Goal: Task Accomplishment & Management: Complete application form

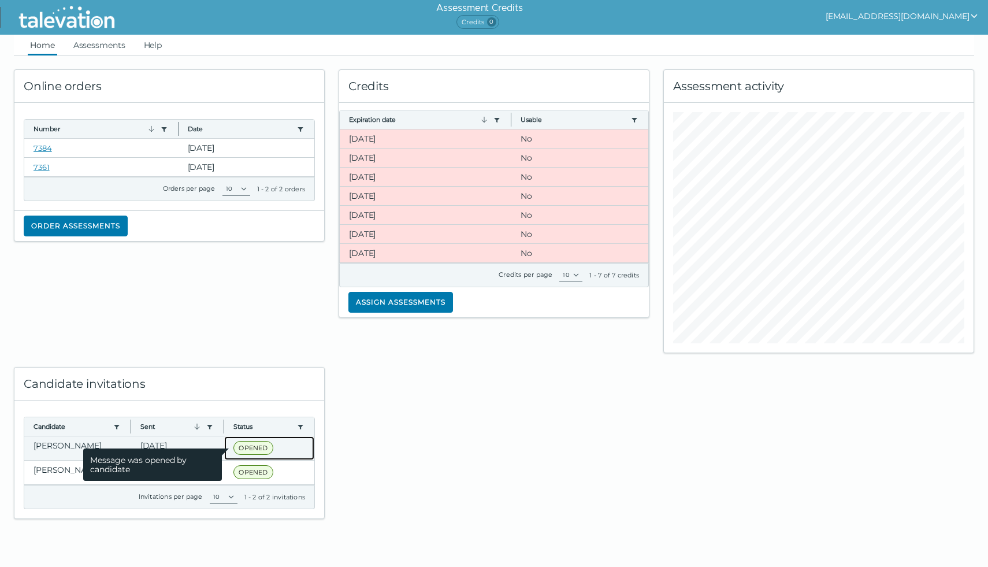
click at [250, 446] on span "OPENED" at bounding box center [253, 448] width 39 height 14
click at [253, 446] on span "OPENED" at bounding box center [253, 448] width 39 height 14
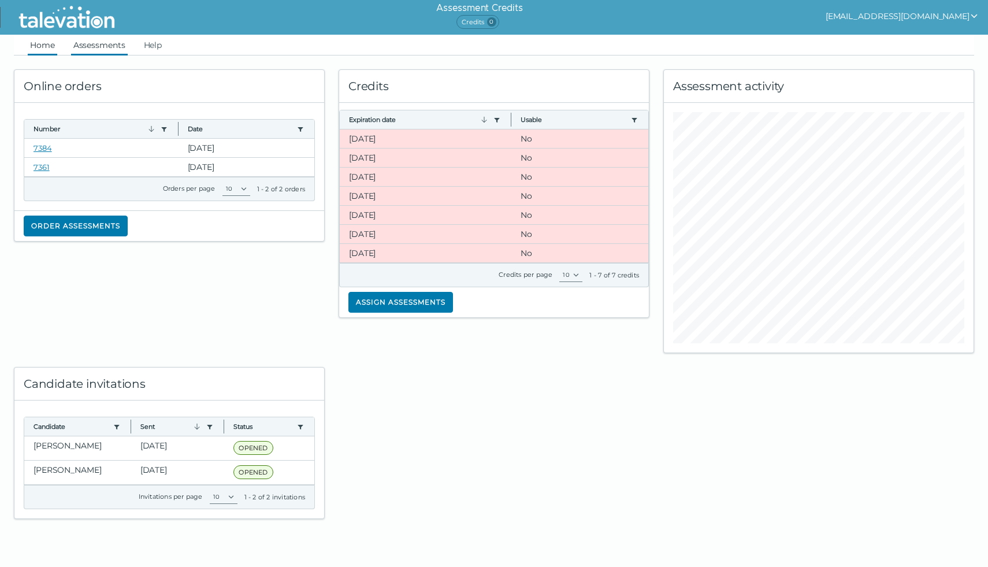
click at [114, 43] on link "Assessments" at bounding box center [99, 45] width 57 height 21
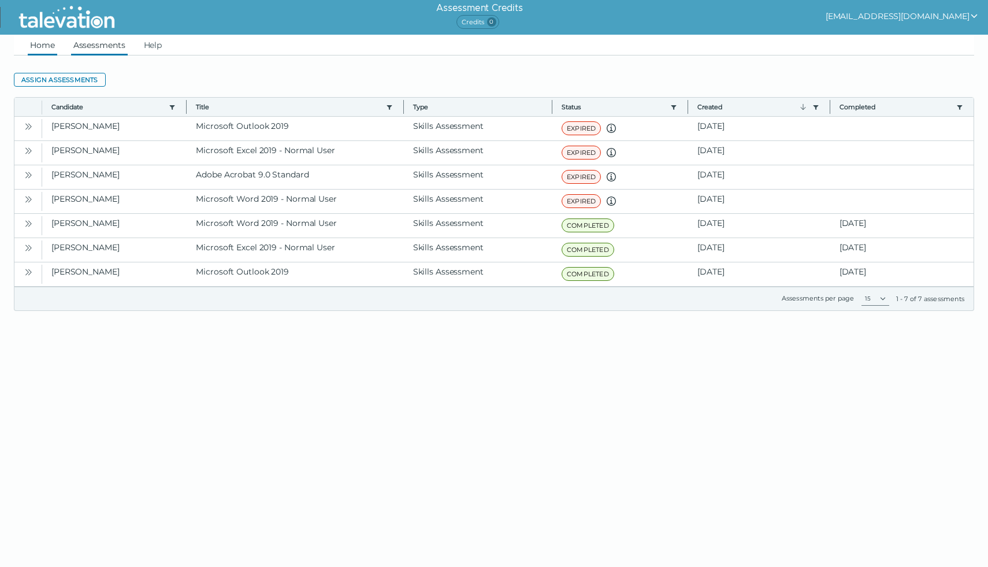
click at [49, 45] on link "Home" at bounding box center [42, 45] width 29 height 21
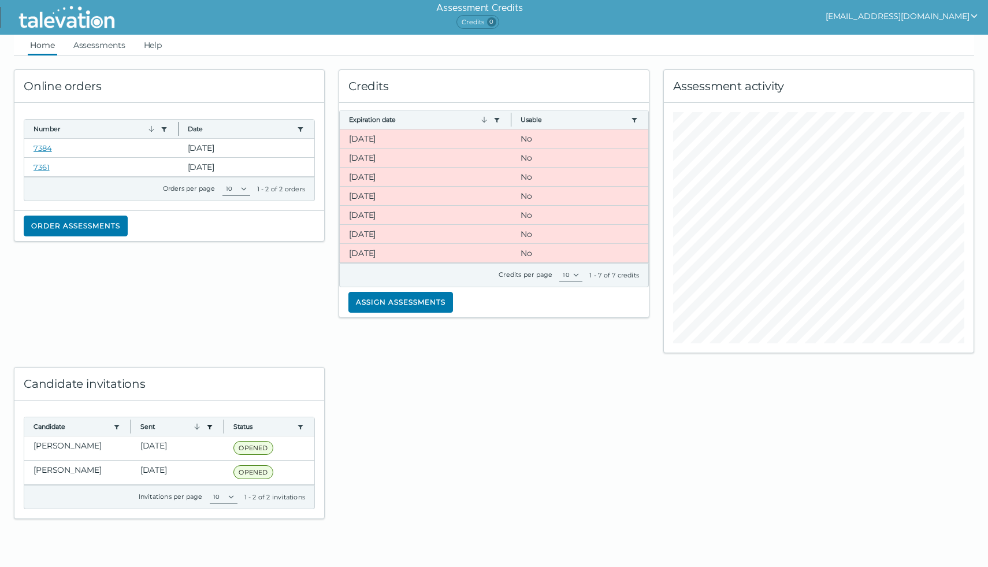
click at [208, 427] on icon "button" at bounding box center [210, 427] width 5 height 5
click at [195, 449] on icon "Filter dialog" at bounding box center [199, 450] width 9 height 9
click at [192, 423] on icon "button" at bounding box center [196, 426] width 9 height 9
click at [92, 45] on link "Assessments" at bounding box center [99, 45] width 57 height 21
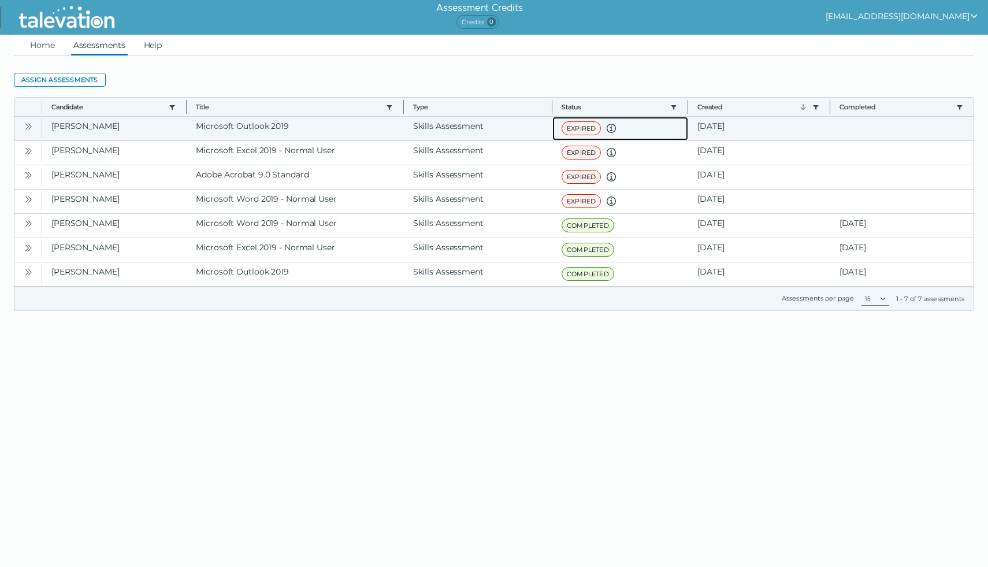
click at [571, 129] on span "EXPIRED" at bounding box center [581, 128] width 39 height 14
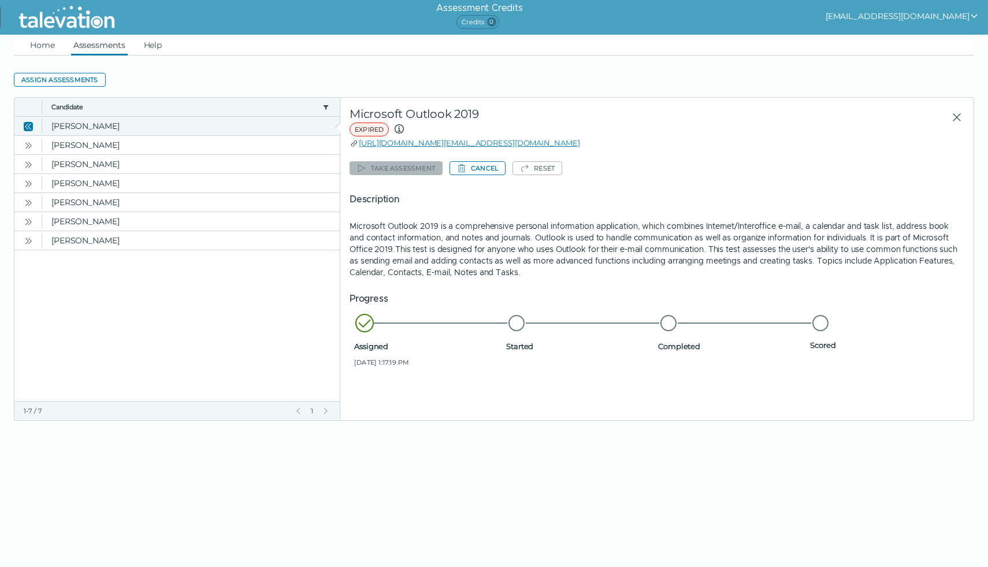
click at [28, 125] on icon "Close" at bounding box center [28, 126] width 9 height 9
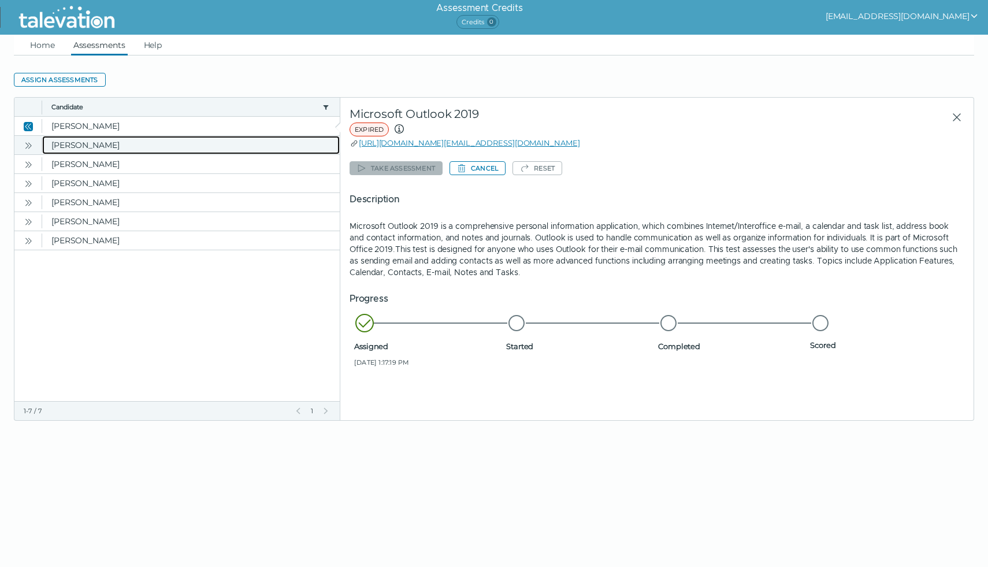
click at [73, 145] on clr-dg-cell "[PERSON_NAME]" at bounding box center [191, 145] width 298 height 18
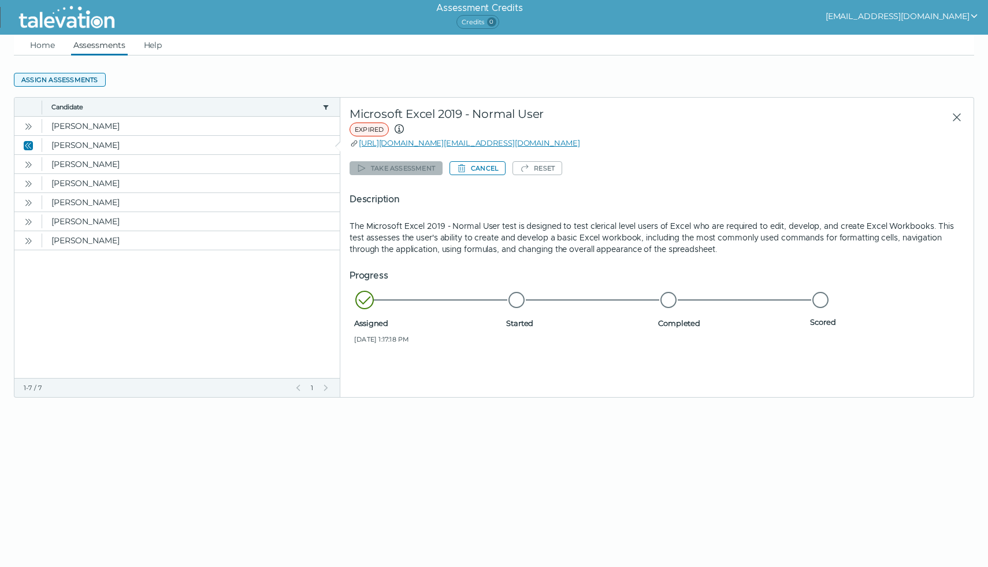
click at [62, 78] on button "Assign assessments" at bounding box center [60, 80] width 92 height 14
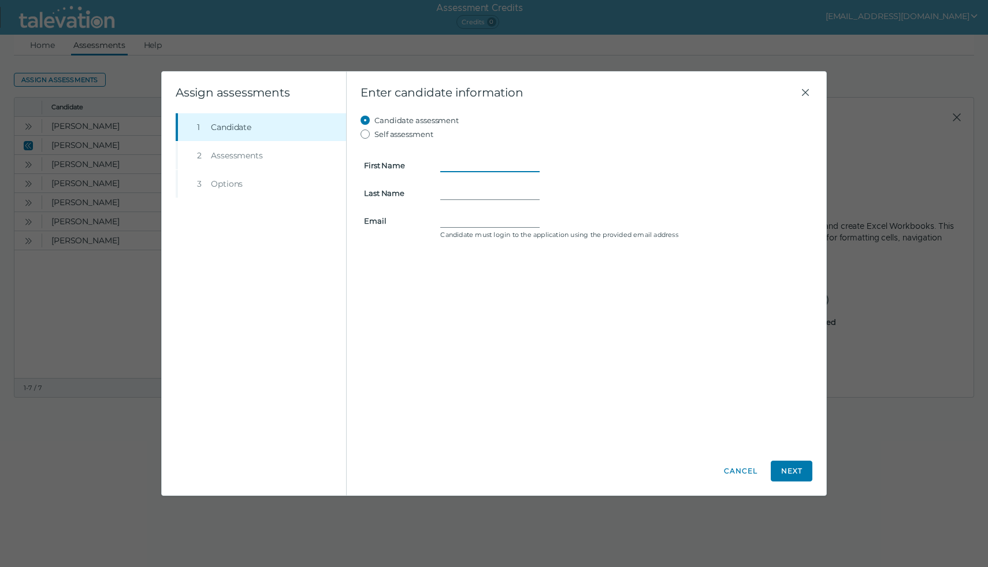
click at [466, 165] on input "First Name" at bounding box center [489, 165] width 99 height 14
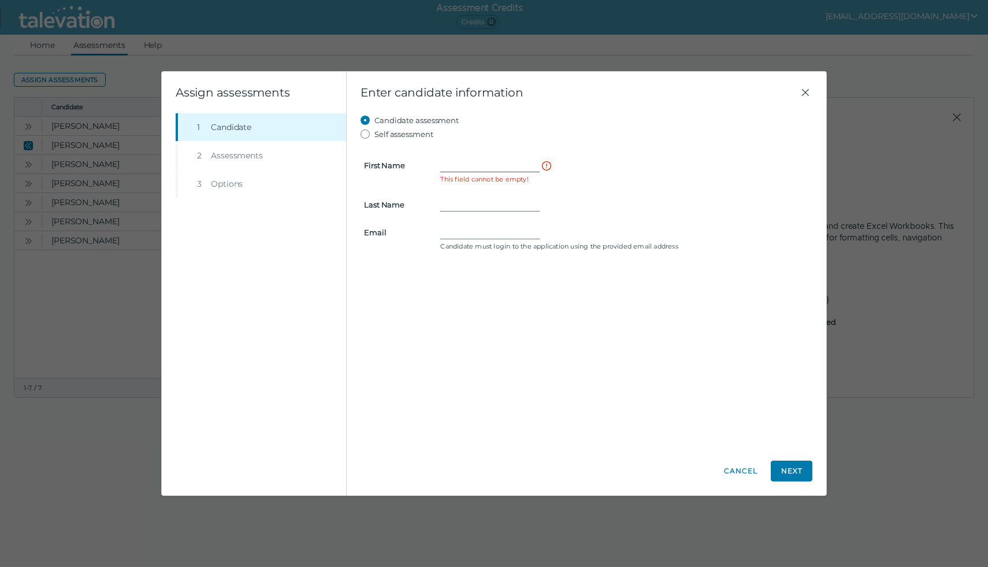
click at [678, 143] on form "First Name This field cannot be empty! Last Name Email Candidate must login to …" at bounding box center [587, 197] width 452 height 113
click at [459, 166] on input "First Name" at bounding box center [489, 165] width 99 height 14
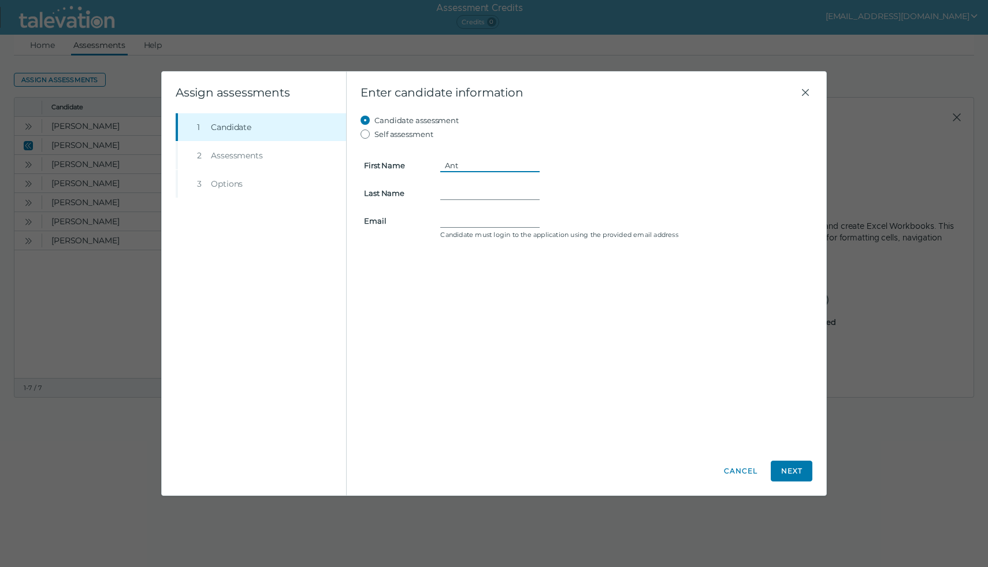
type input "[PERSON_NAME]"
click at [460, 195] on input "Last Name" at bounding box center [489, 193] width 99 height 14
type input "Warr"
click at [454, 223] on input "Email" at bounding box center [489, 221] width 99 height 14
type input "[EMAIL_ADDRESS][DOMAIN_NAME]"
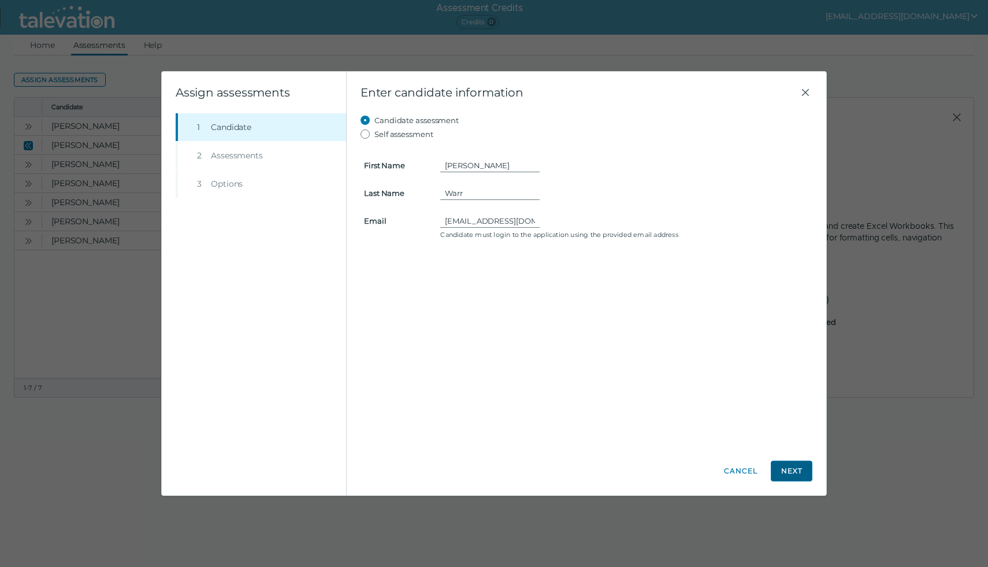
click at [798, 469] on button "Next" at bounding box center [792, 471] width 42 height 21
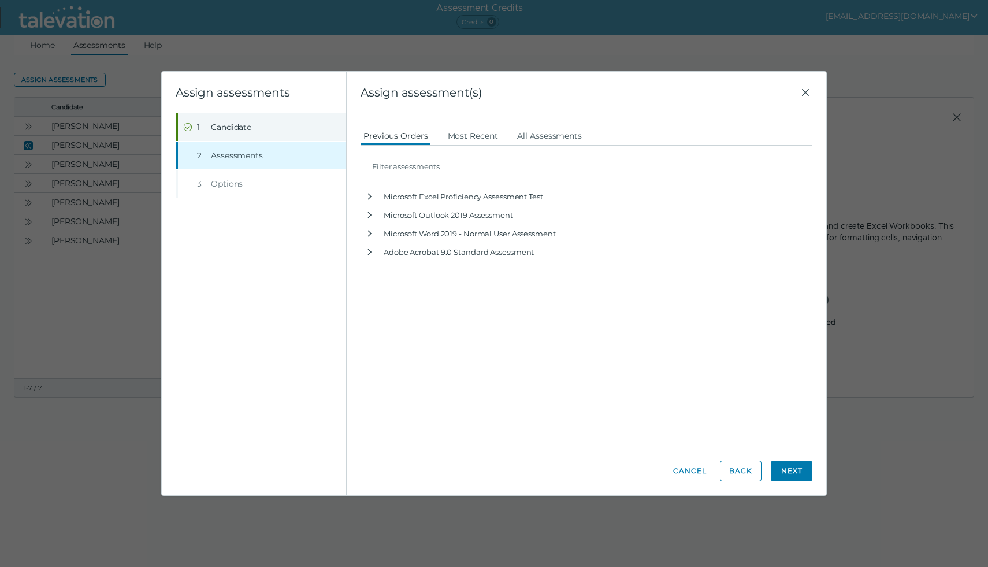
click at [237, 131] on span "Candidate" at bounding box center [231, 127] width 40 height 12
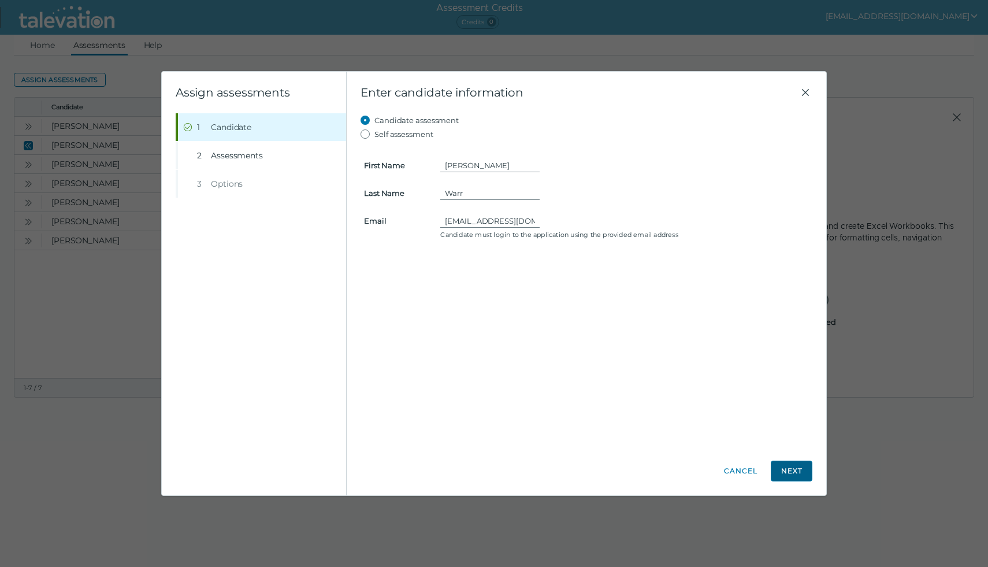
click at [790, 471] on button "Next" at bounding box center [792, 471] width 42 height 21
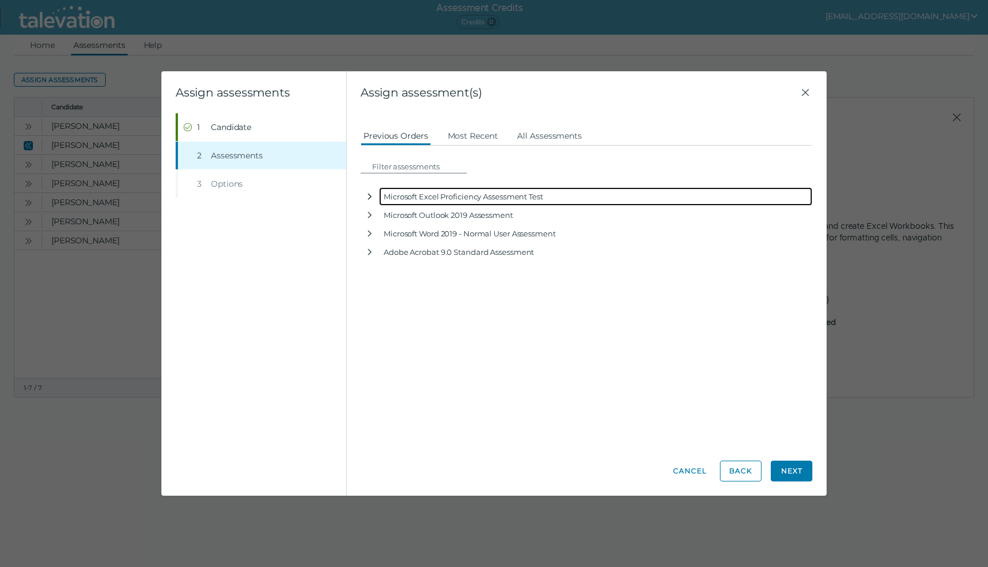
click at [372, 195] on icon "button" at bounding box center [369, 196] width 9 height 9
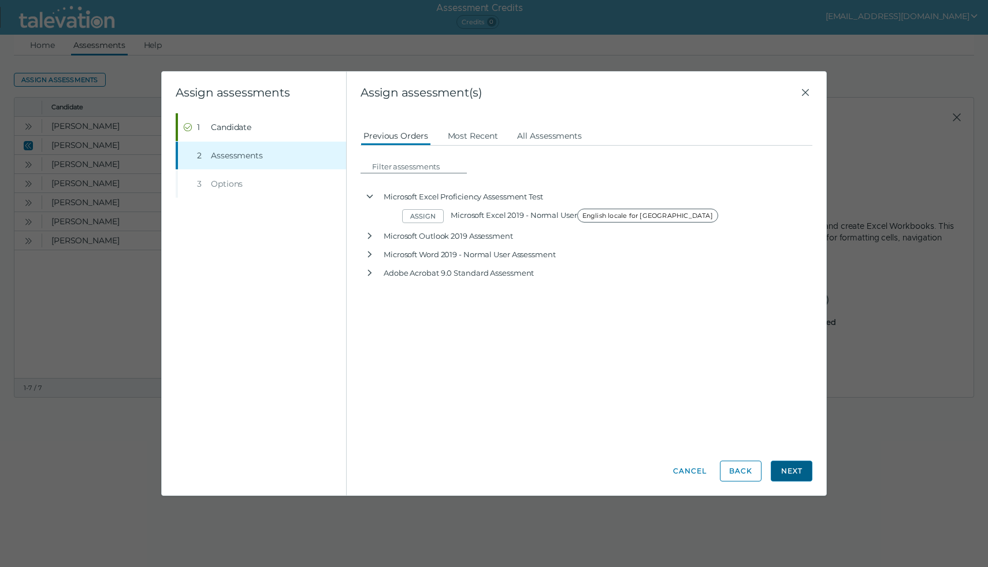
click at [791, 469] on button "Next" at bounding box center [792, 471] width 42 height 21
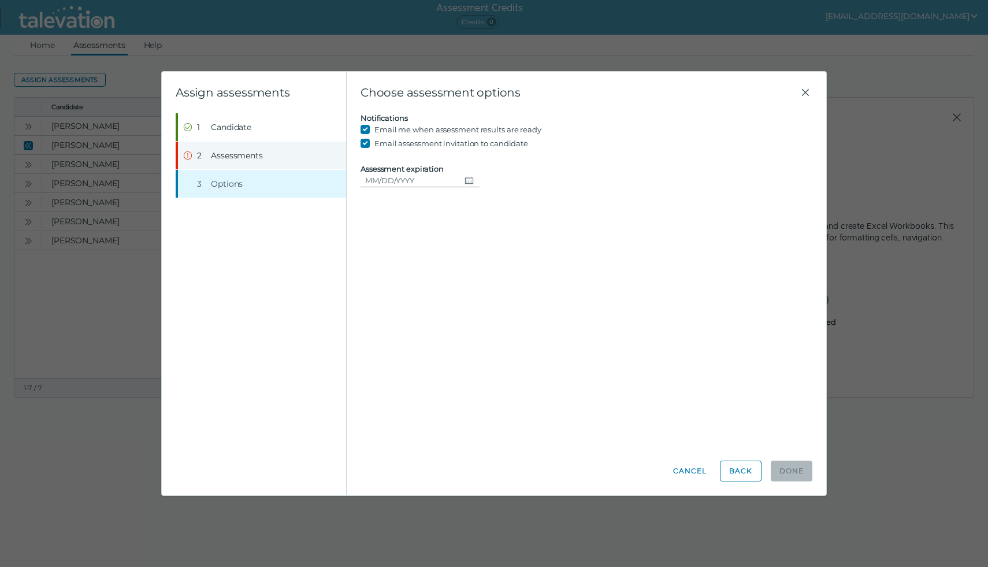
click at [240, 155] on span "Assessments" at bounding box center [237, 156] width 52 height 12
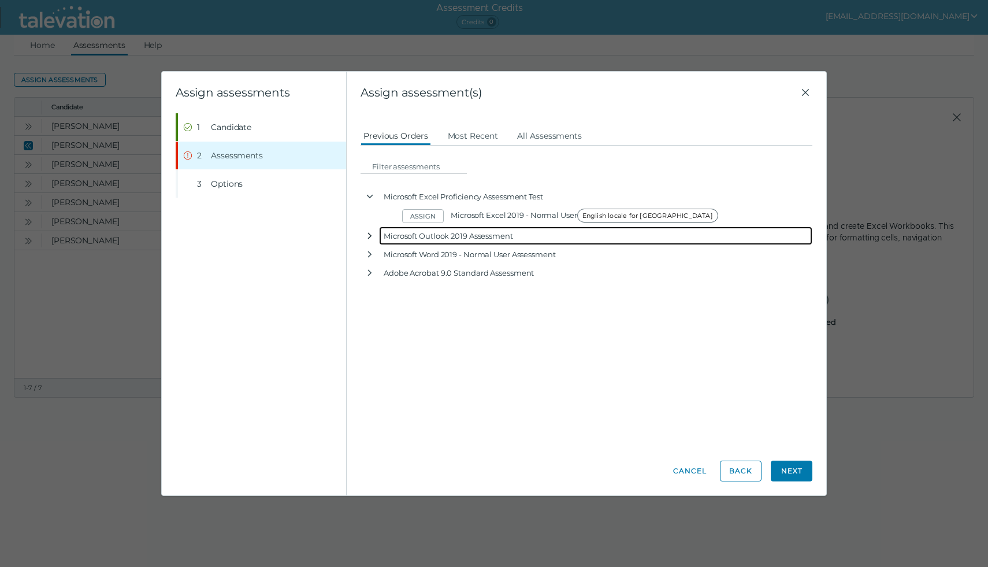
click at [369, 235] on icon "button" at bounding box center [369, 235] width 9 height 9
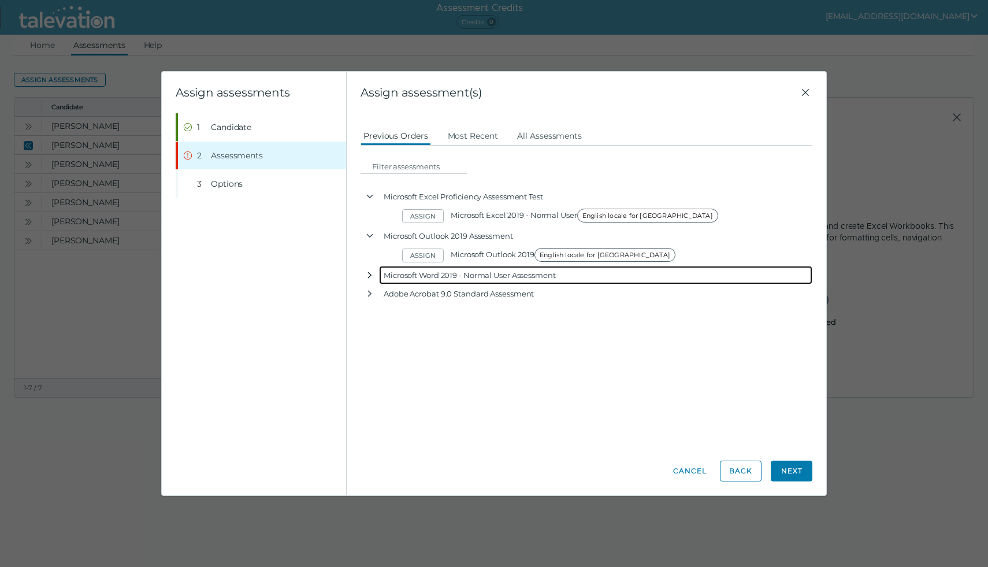
click at [369, 276] on icon "button" at bounding box center [370, 275] width 4 height 6
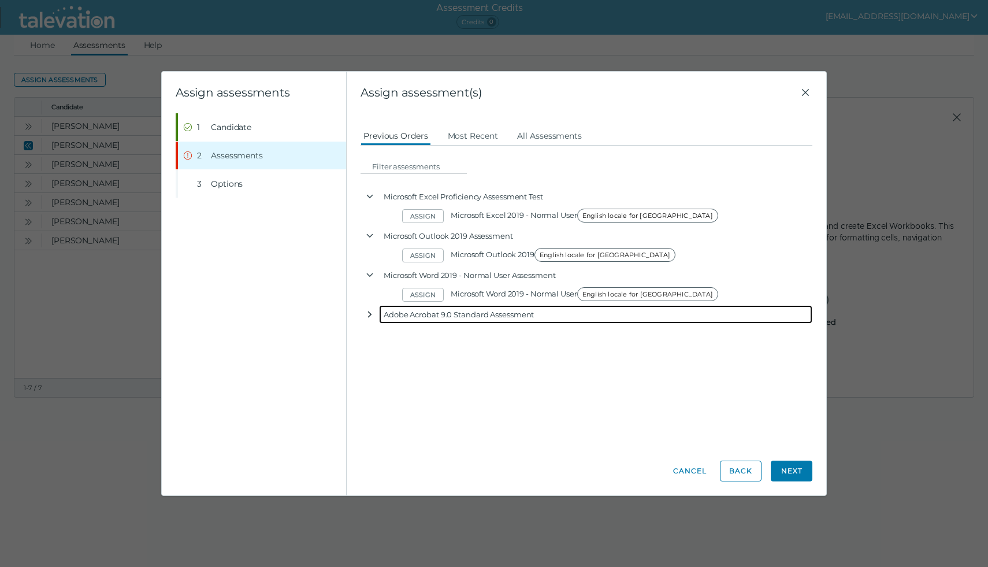
click at [371, 312] on icon "button" at bounding box center [369, 314] width 9 height 9
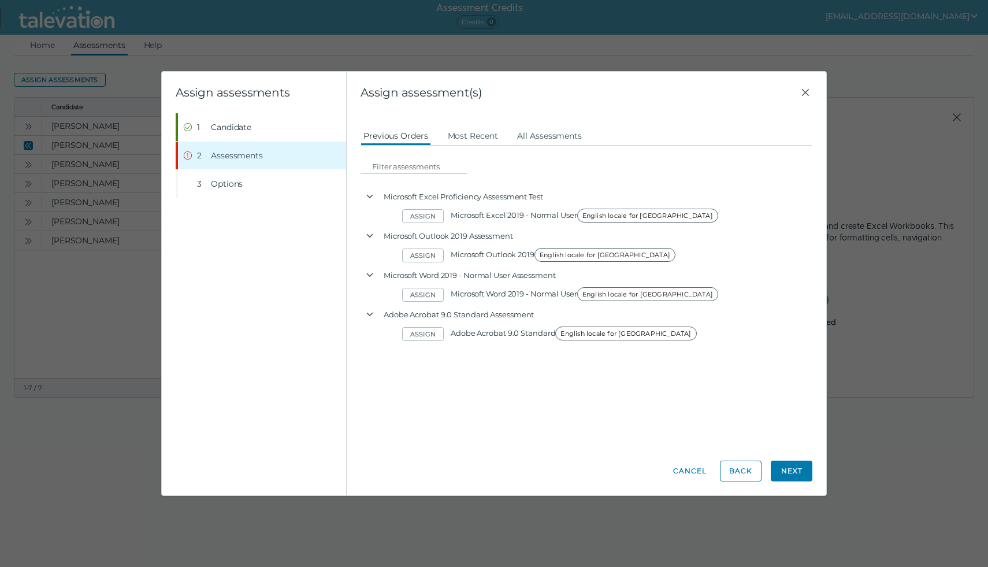
click at [793, 469] on button "Next" at bounding box center [792, 471] width 42 height 21
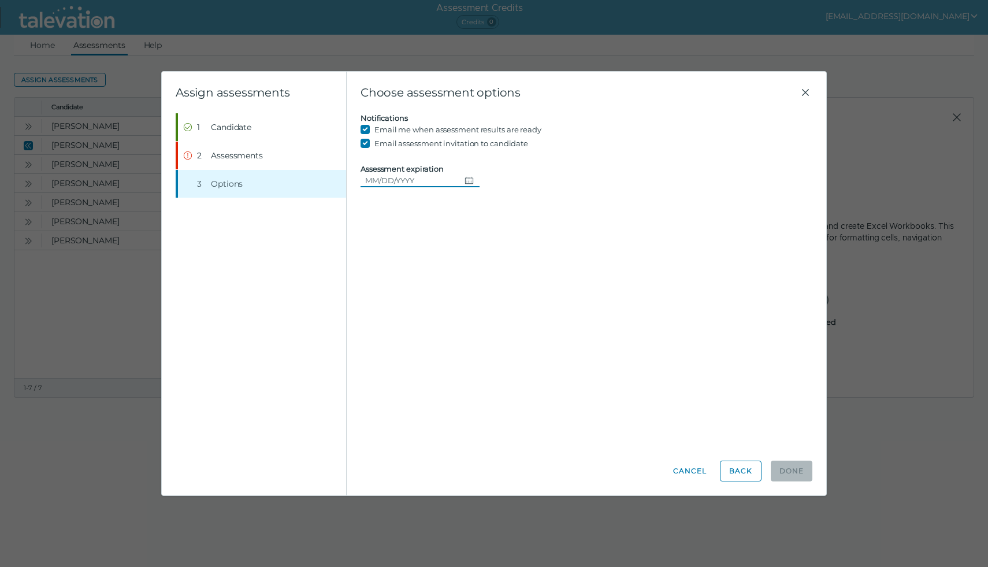
click at [465, 182] on icon "Choose date" at bounding box center [469, 180] width 9 height 9
click at [400, 297] on button "13" at bounding box center [401, 298] width 21 height 21
type input "[DATE]"
click at [240, 155] on span "Assessments" at bounding box center [237, 156] width 52 height 12
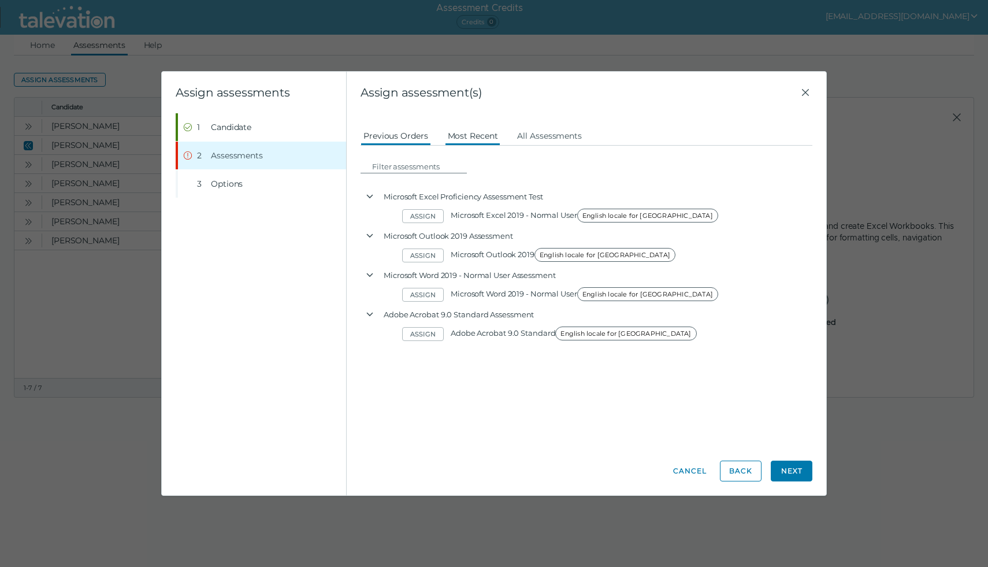
click at [468, 135] on button "Most Recent" at bounding box center [473, 135] width 56 height 21
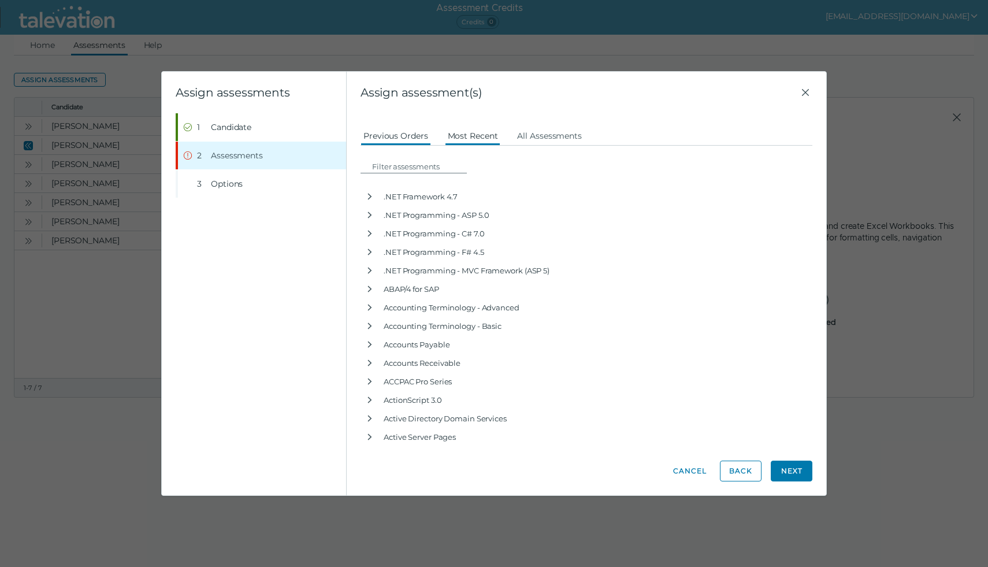
click at [387, 135] on button "Previous Orders" at bounding box center [396, 135] width 71 height 21
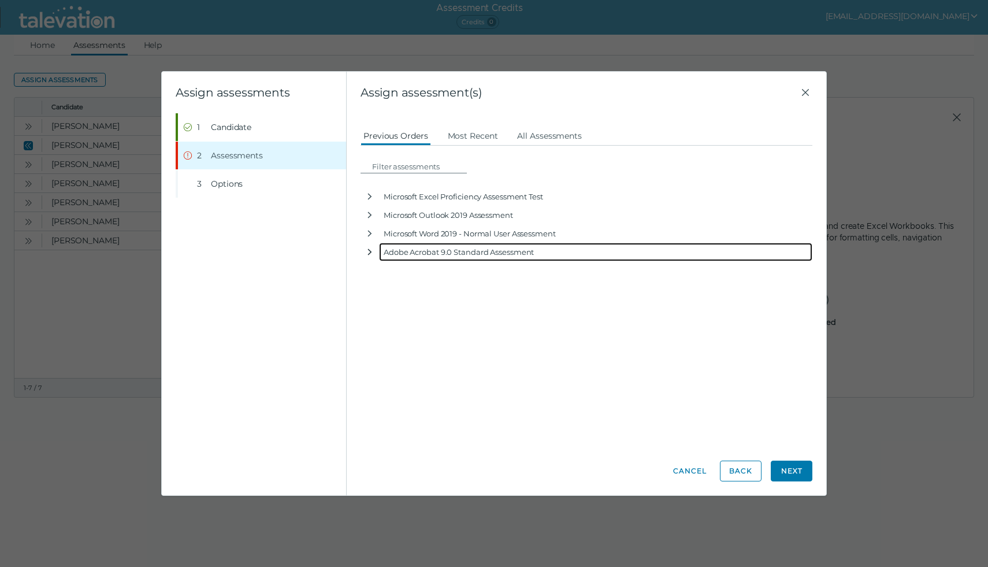
click at [370, 252] on icon "button" at bounding box center [369, 251] width 9 height 9
click at [419, 251] on div "Adobe Acrobat 9.0 Standard Assessment" at bounding box center [596, 252] width 434 height 18
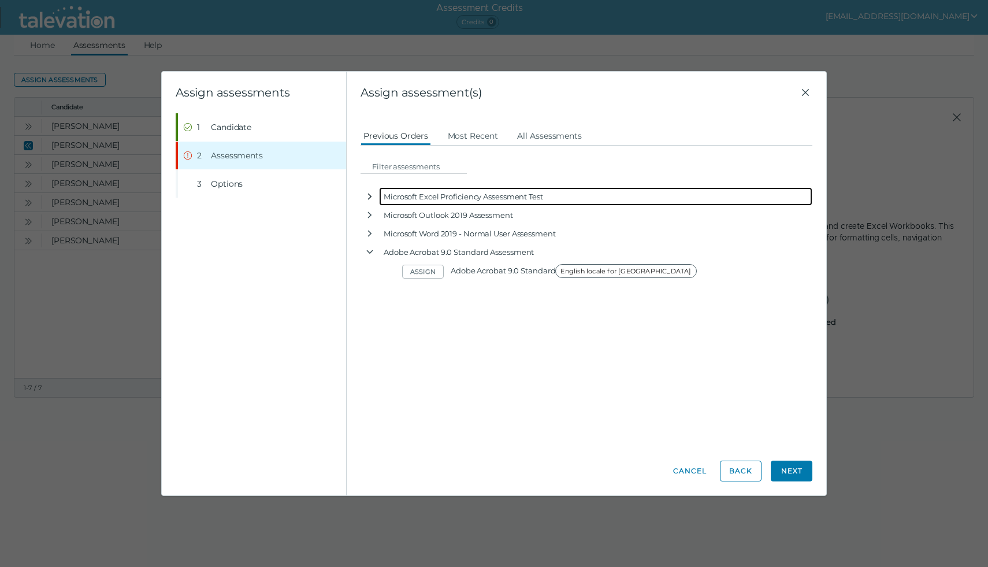
click at [373, 196] on icon "button" at bounding box center [369, 196] width 9 height 9
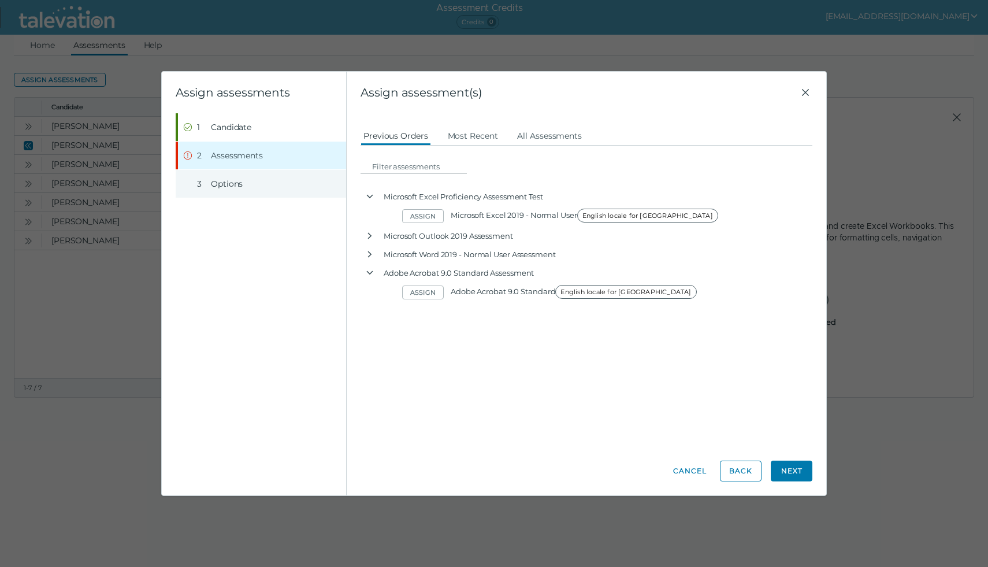
click at [225, 183] on span "Options" at bounding box center [227, 184] width 32 height 12
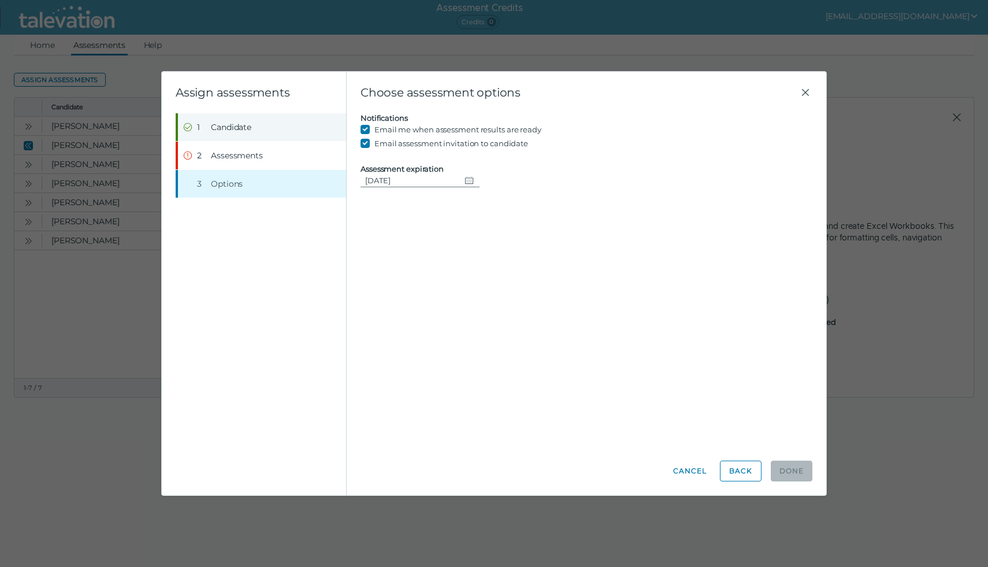
click at [234, 131] on span "Candidate" at bounding box center [231, 127] width 40 height 12
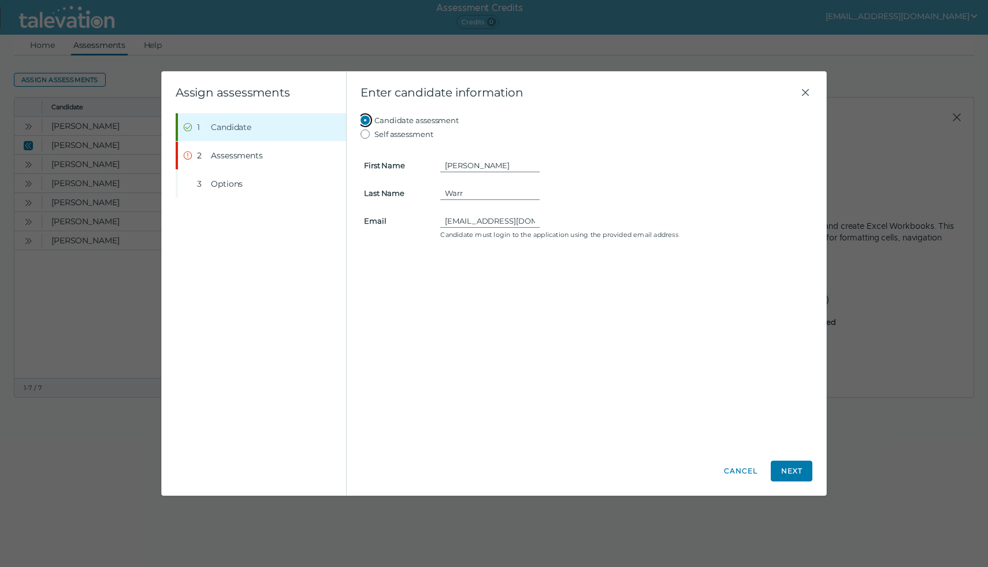
click at [367, 120] on input "Candidate assessment" at bounding box center [368, 120] width 14 height 14
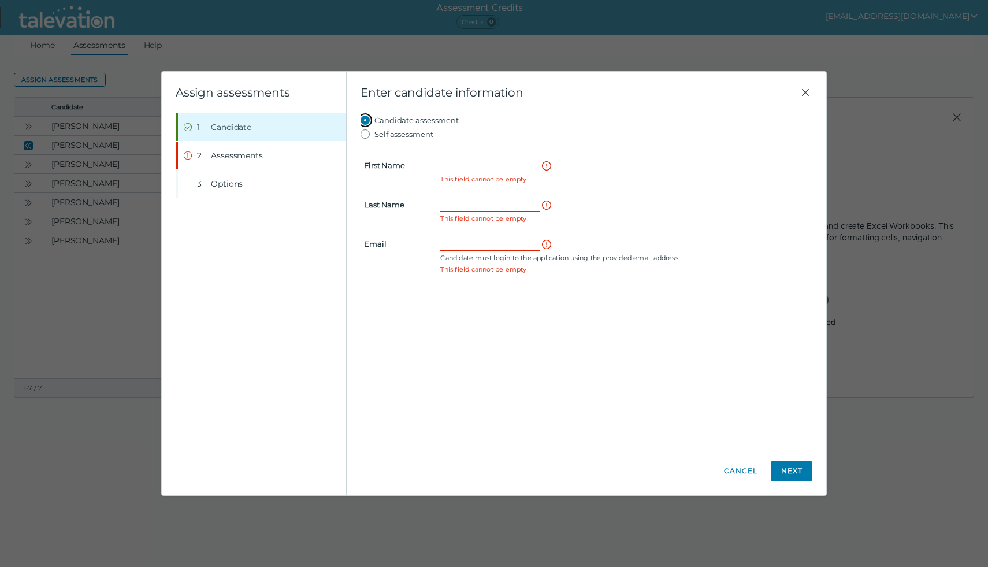
click at [366, 120] on input "Candidate assessment" at bounding box center [368, 120] width 14 height 14
click at [365, 136] on input "Self assessment" at bounding box center [368, 134] width 14 height 14
radio input "true"
type input "[PERSON_NAME]"
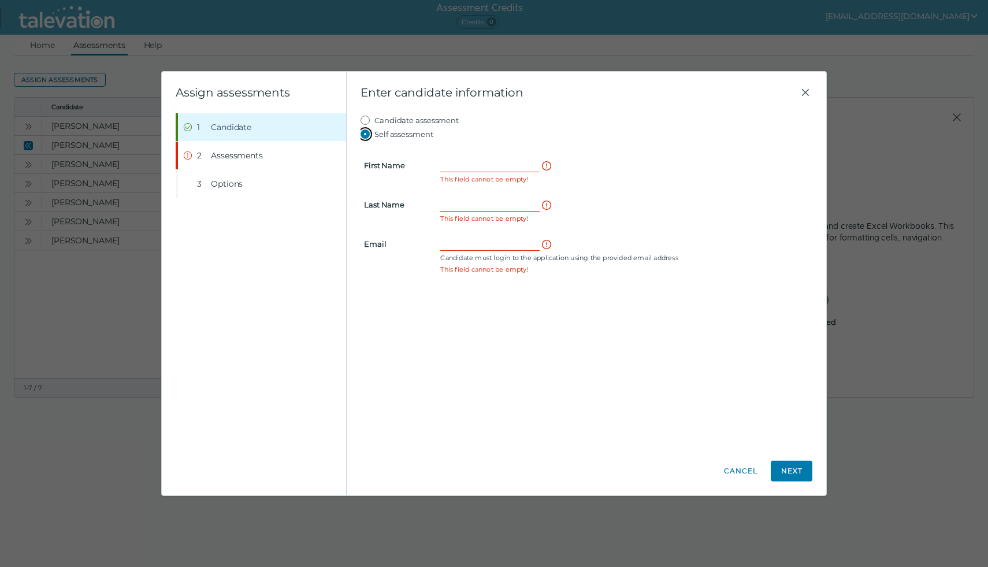
type input "[EMAIL_ADDRESS][DOMAIN_NAME]"
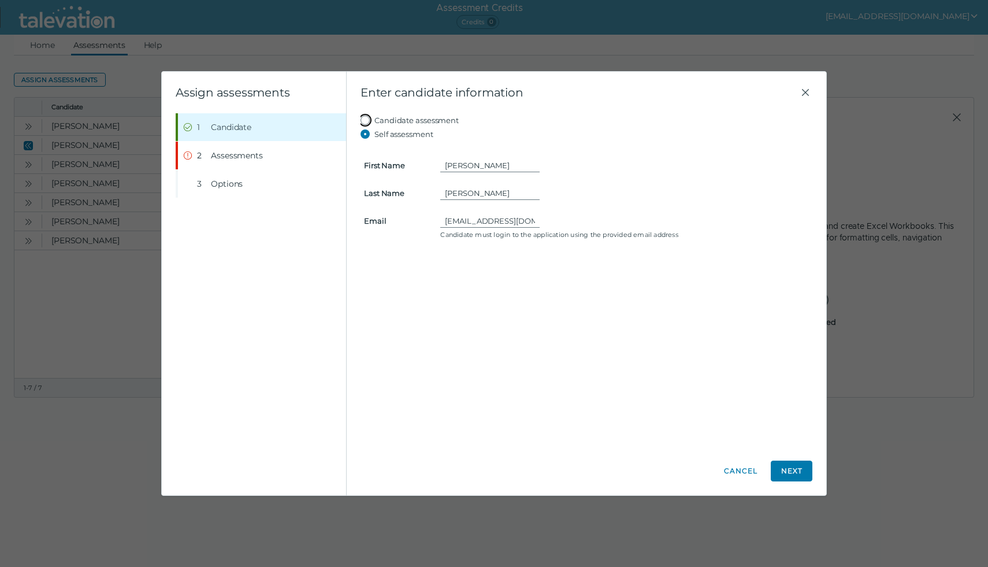
click at [366, 119] on input "Candidate assessment" at bounding box center [368, 120] width 14 height 14
radio input "true"
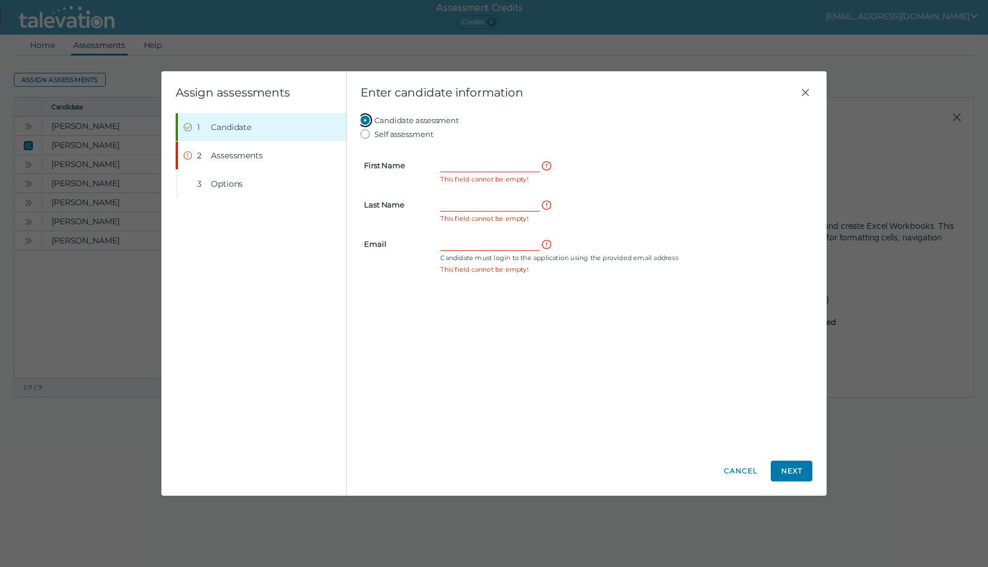
click at [366, 121] on input "Candidate assessment" at bounding box center [368, 120] width 14 height 14
click at [748, 472] on button "Cancel" at bounding box center [741, 471] width 42 height 21
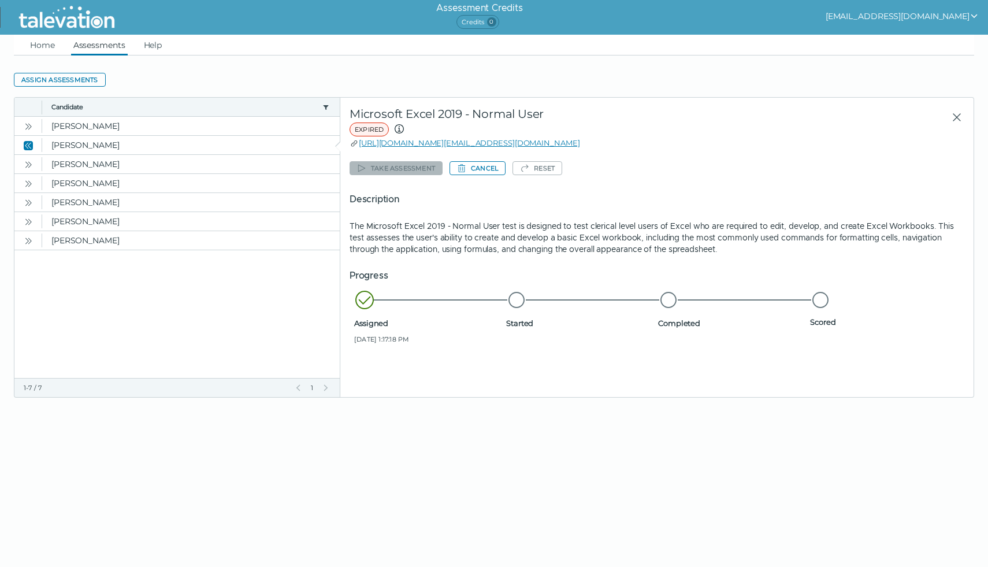
click at [562, 211] on div "Description The Microsoft Excel 2019 - Normal User test is designed to test cle…" at bounding box center [657, 223] width 615 height 62
click at [25, 127] on icon "Open" at bounding box center [28, 126] width 9 height 9
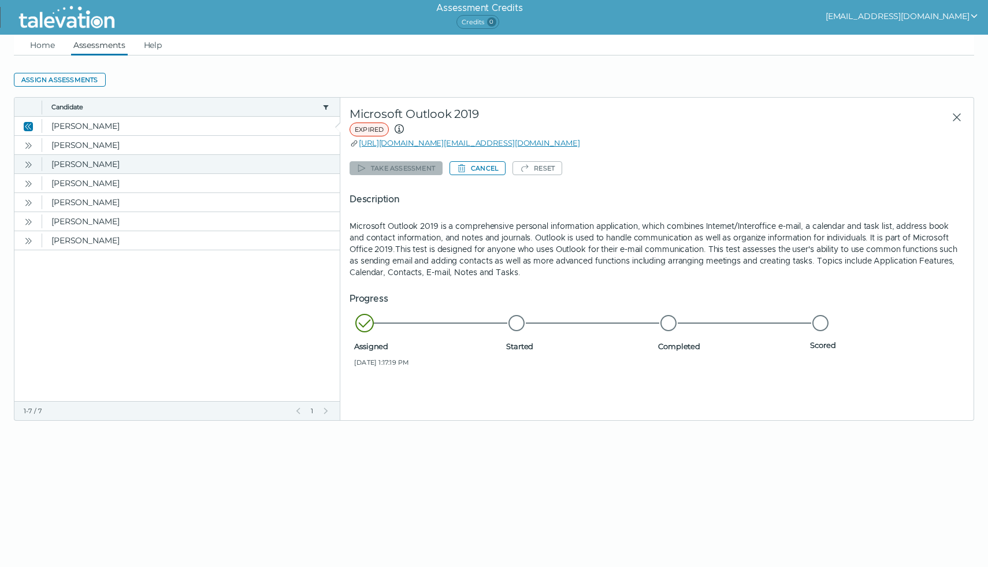
click at [27, 163] on icon "Open" at bounding box center [28, 164] width 9 height 9
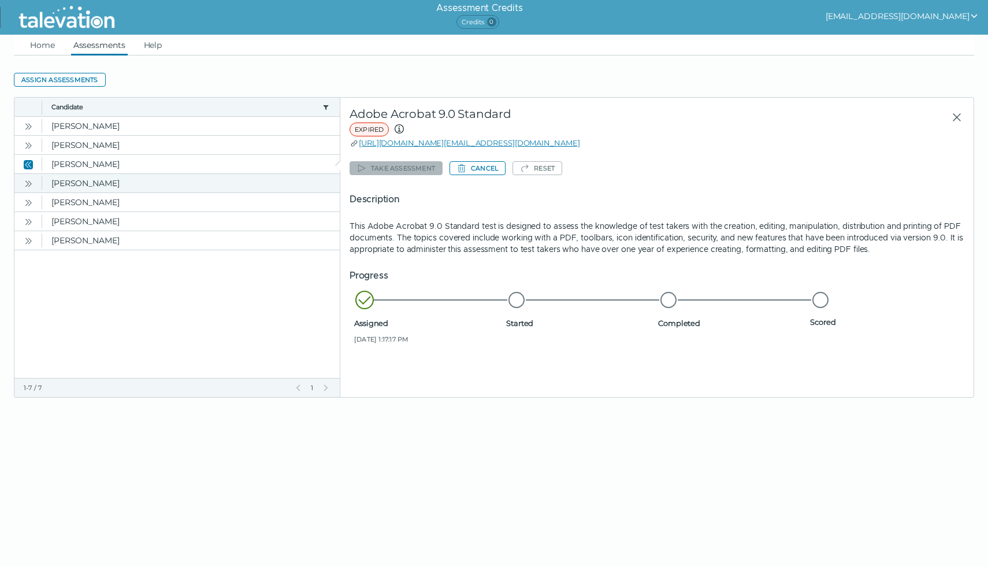
click at [29, 182] on icon "Open" at bounding box center [28, 183] width 9 height 9
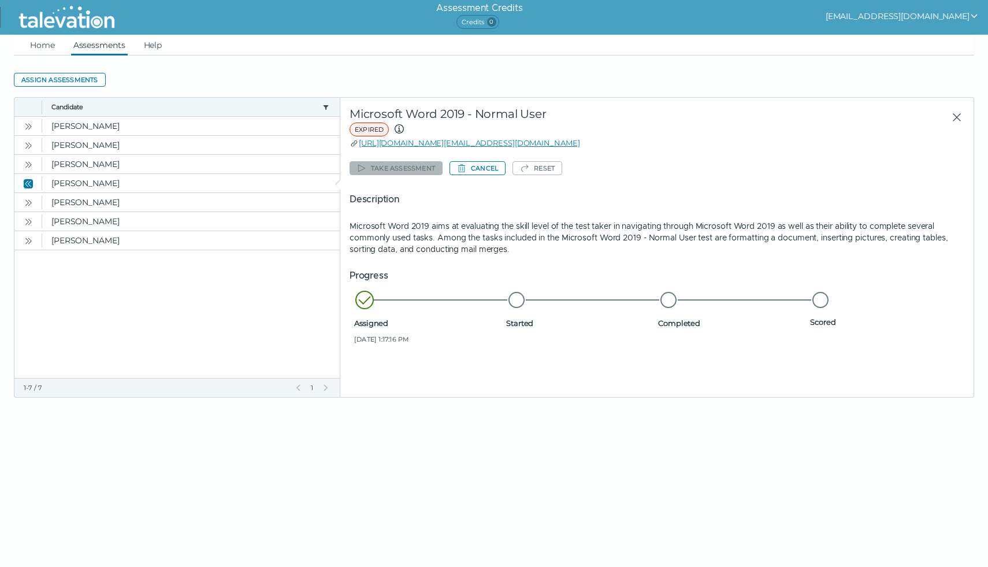
click at [483, 24] on span "Credits 0" at bounding box center [478, 22] width 42 height 14
click at [398, 128] on icon at bounding box center [399, 129] width 14 height 14
click at [401, 126] on icon at bounding box center [399, 129] width 14 height 14
click at [373, 161] on span "If an assessment has expired, you can reassign it. Simply click the >> arrows t…" at bounding box center [295, 177] width 208 height 60
click at [373, 168] on span "If an assessment has expired, you can reassign it. Simply click the >> arrows t…" at bounding box center [295, 177] width 208 height 60
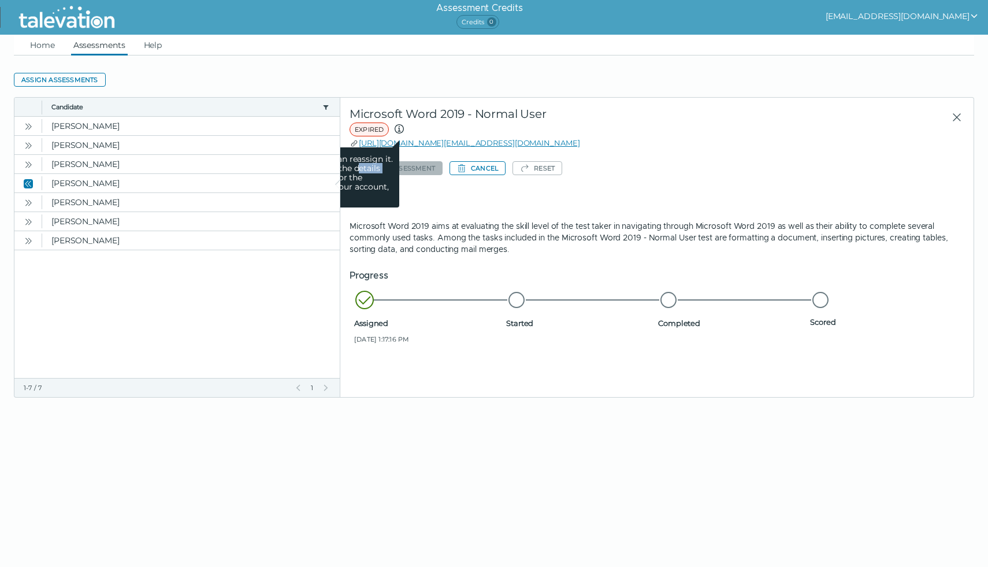
click at [373, 168] on span "If an assessment has expired, you can reassign it. Simply click the >> arrows t…" at bounding box center [295, 177] width 208 height 60
click at [363, 192] on span "If an assessment has expired, you can reassign it. Simply click the >> arrows t…" at bounding box center [295, 177] width 208 height 60
click at [288, 388] on clr-dg-pagination "1-7 / 7 Previous Page 1 Next Page" at bounding box center [177, 387] width 307 height 9
click at [41, 44] on link "Home" at bounding box center [42, 45] width 29 height 21
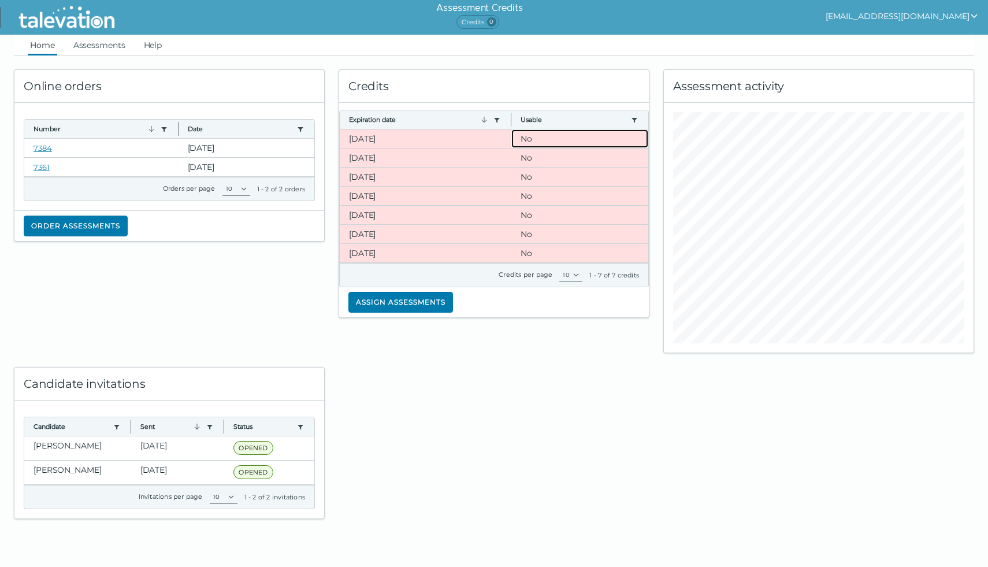
click at [527, 138] on clr-dg-cell "No" at bounding box center [580, 138] width 137 height 18
click at [527, 157] on clr-dg-cell "No" at bounding box center [580, 158] width 137 height 18
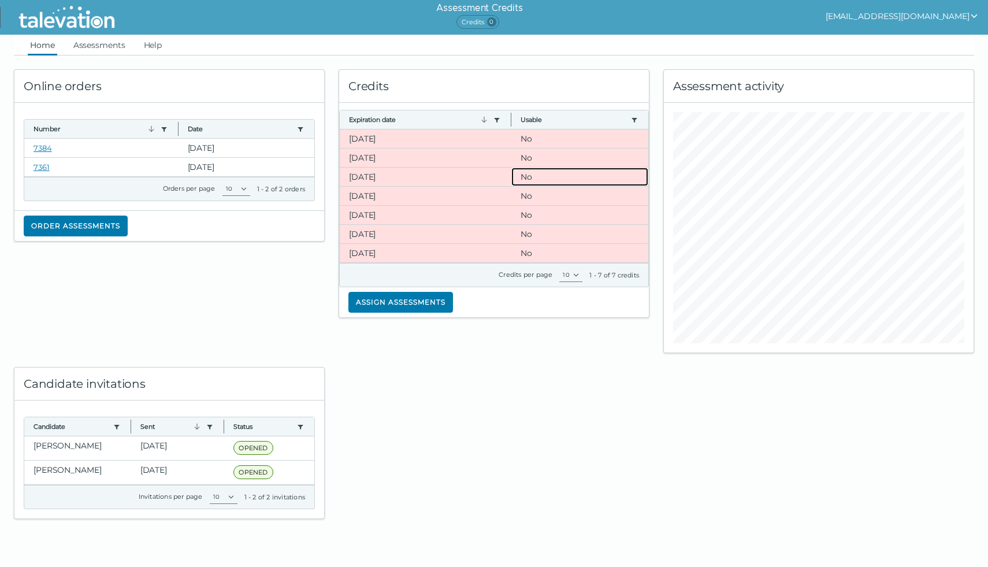
click at [523, 176] on clr-dg-cell "No" at bounding box center [580, 177] width 137 height 18
click at [525, 194] on clr-dg-cell "No" at bounding box center [580, 196] width 137 height 18
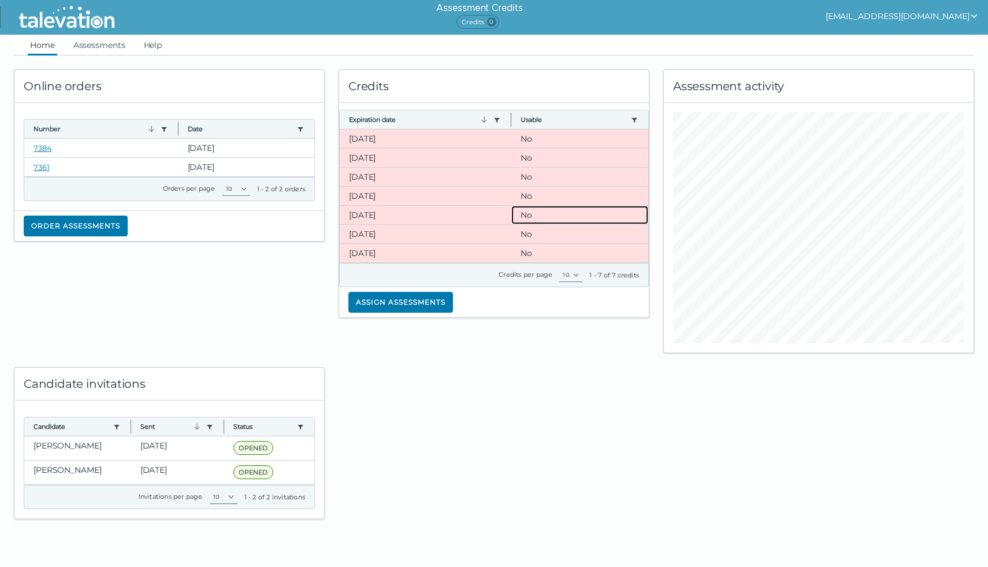
click at [528, 219] on clr-dg-cell "No" at bounding box center [580, 215] width 137 height 18
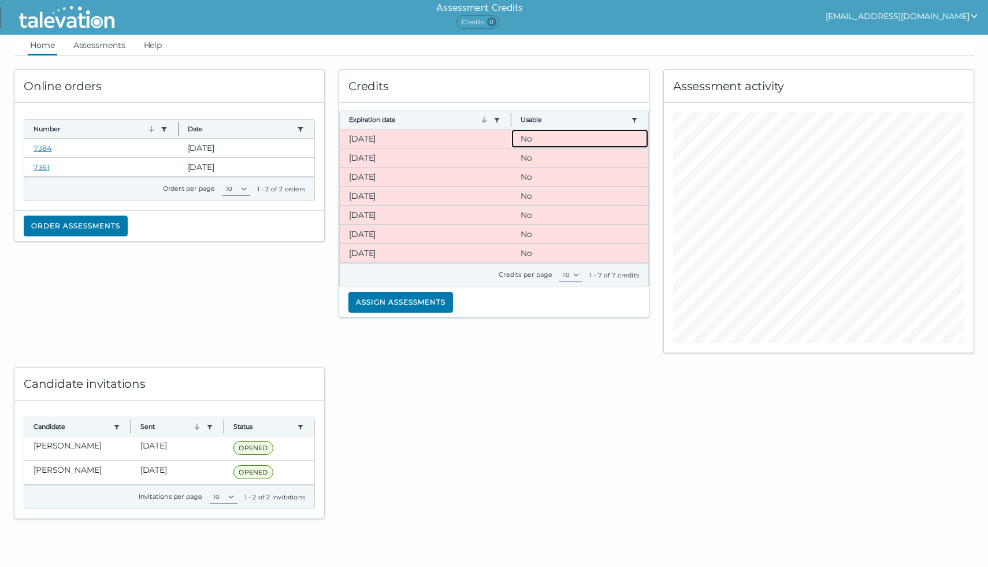
click at [525, 139] on clr-dg-cell "No" at bounding box center [580, 138] width 137 height 18
click at [413, 302] on button "Assign assessments" at bounding box center [401, 302] width 105 height 21
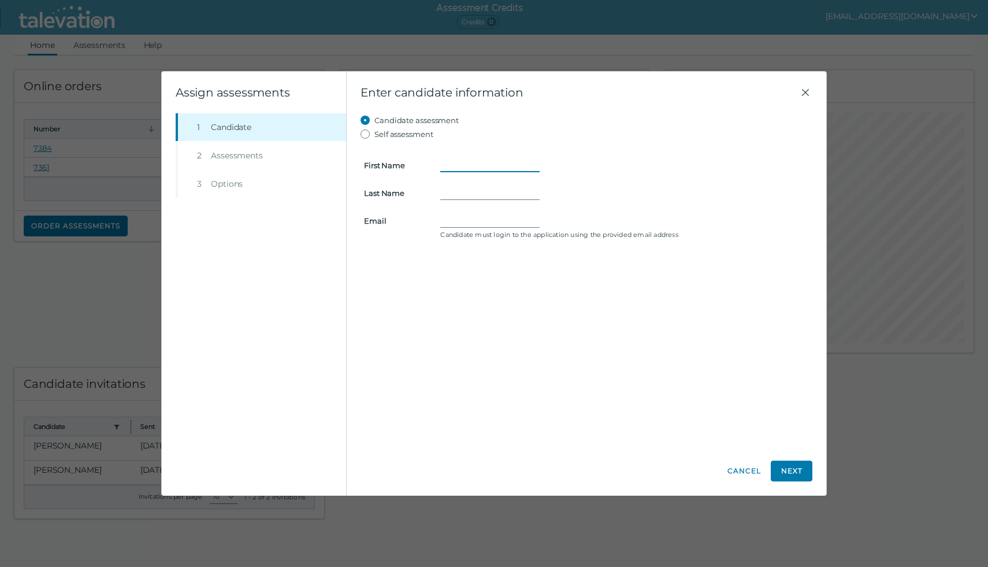
click at [442, 167] on input "First Name" at bounding box center [489, 165] width 99 height 14
type input "[PERSON_NAME]"
click at [473, 198] on input "Last Name" at bounding box center [489, 193] width 99 height 14
type input "Warr"
click at [465, 221] on input "Email" at bounding box center [489, 221] width 99 height 14
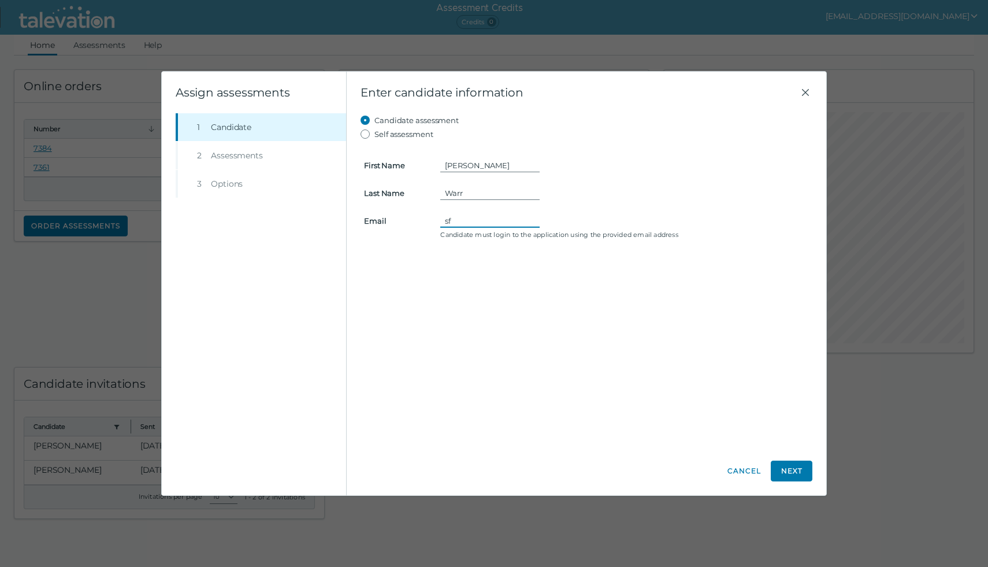
type input "[EMAIL_ADDRESS][DOMAIN_NAME]"
click at [530, 321] on div "Candidate assessment Self assessment First Name [PERSON_NAME] Last Name [PERSON…" at bounding box center [587, 280] width 452 height 334
click at [792, 471] on button "Next" at bounding box center [792, 471] width 42 height 21
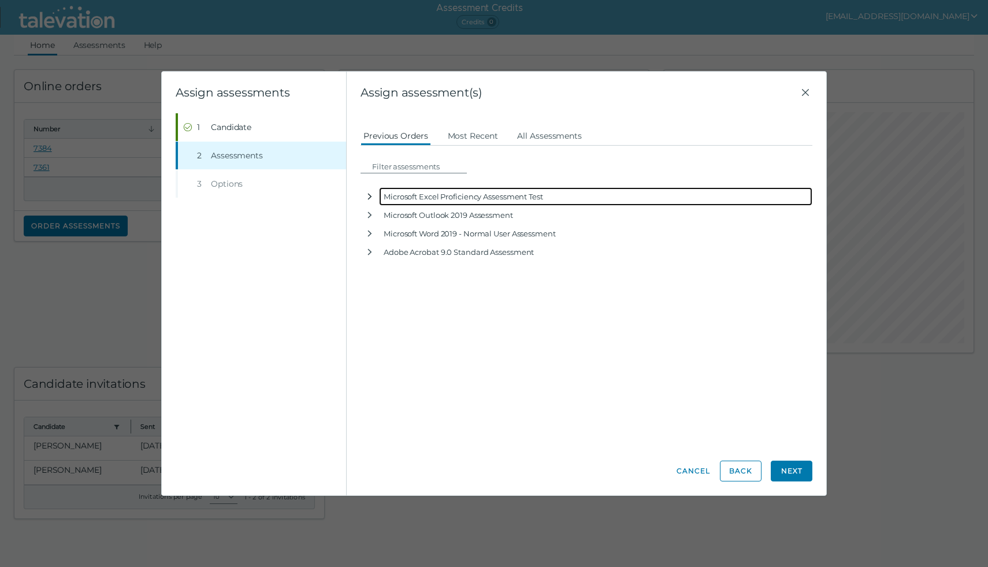
click at [370, 195] on icon "button" at bounding box center [370, 197] width 4 height 6
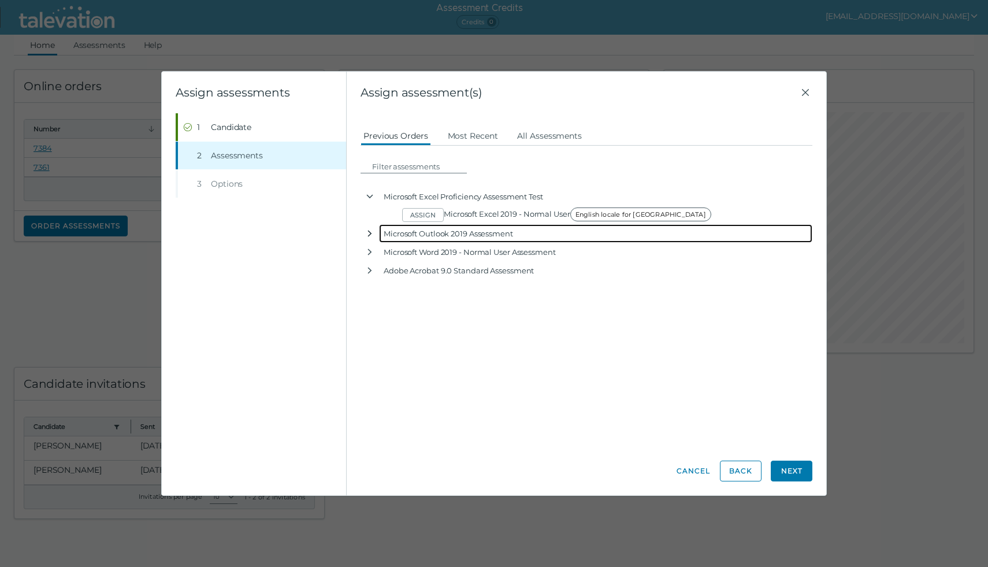
click at [370, 231] on icon "button" at bounding box center [369, 233] width 9 height 9
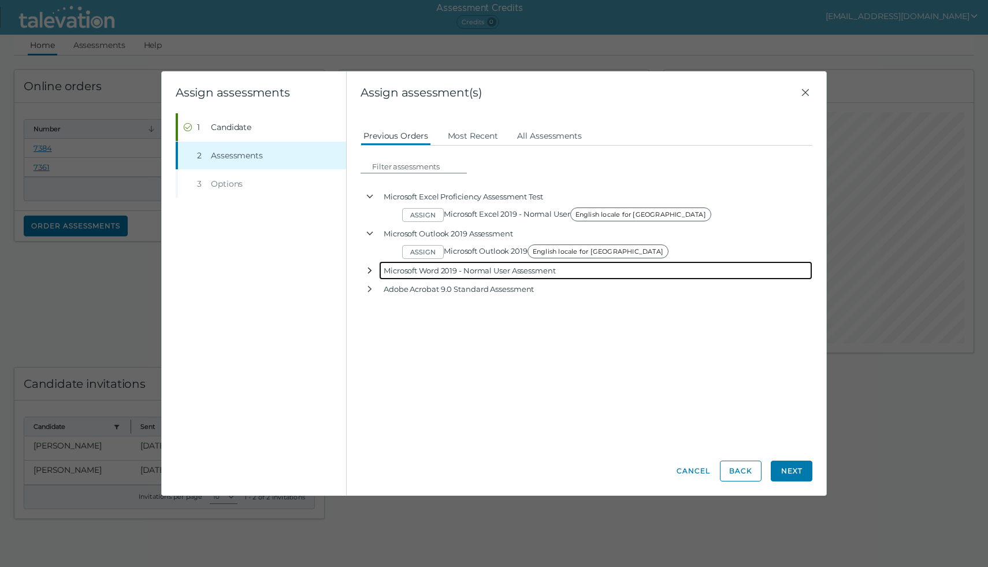
click at [371, 267] on icon "button" at bounding box center [369, 270] width 9 height 9
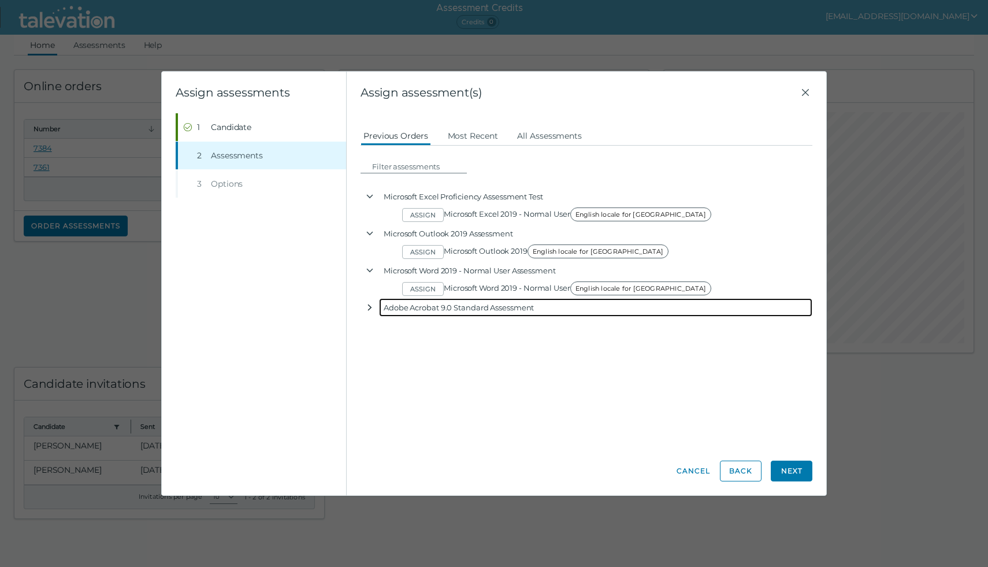
click at [370, 306] on icon "button" at bounding box center [370, 308] width 4 height 6
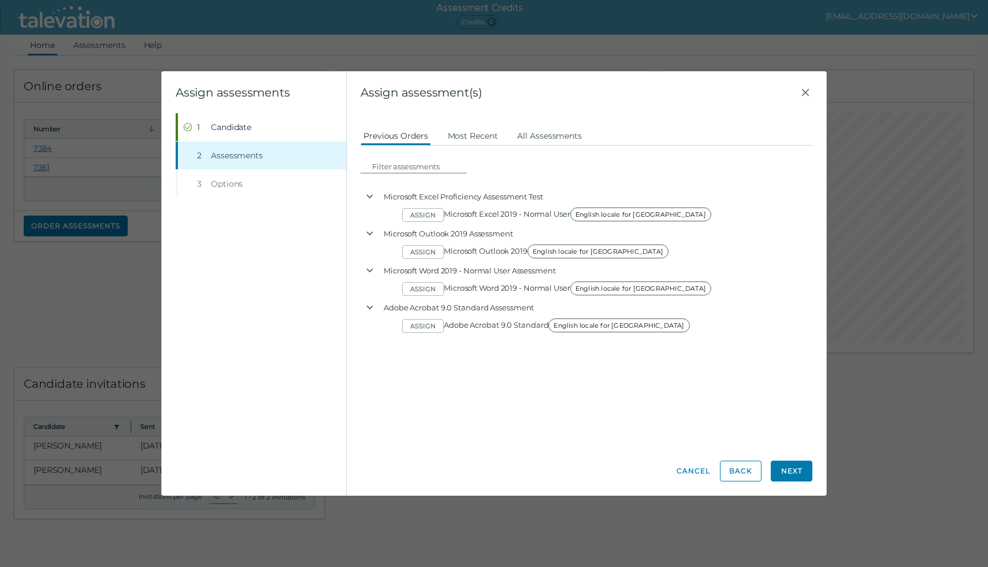
click at [788, 473] on button "Next" at bounding box center [792, 471] width 42 height 21
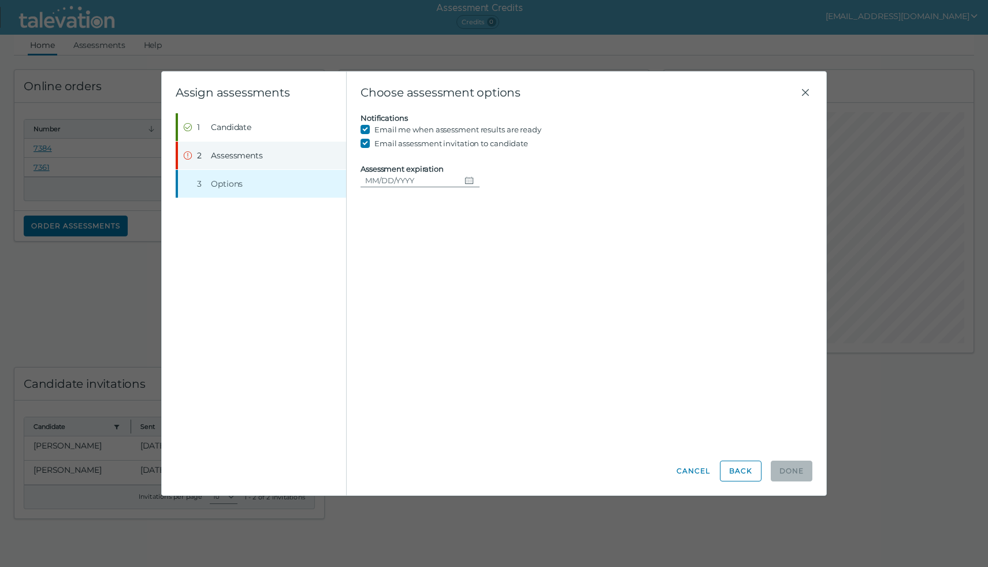
click at [238, 153] on span "Assessments" at bounding box center [237, 156] width 52 height 12
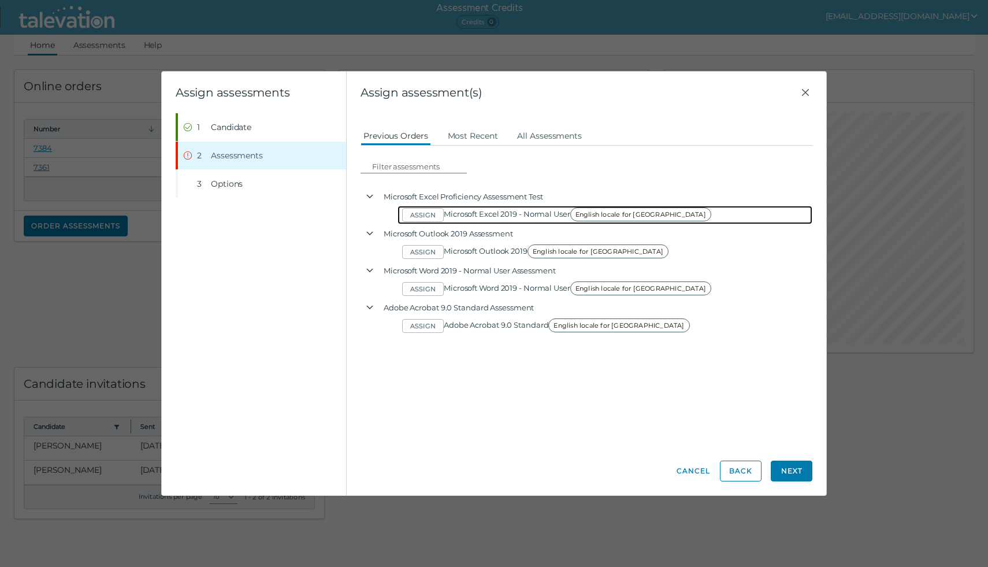
click at [606, 215] on span "English locale for [GEOGRAPHIC_DATA]" at bounding box center [641, 215] width 141 height 14
click at [606, 214] on span "English locale for [GEOGRAPHIC_DATA]" at bounding box center [641, 215] width 141 height 14
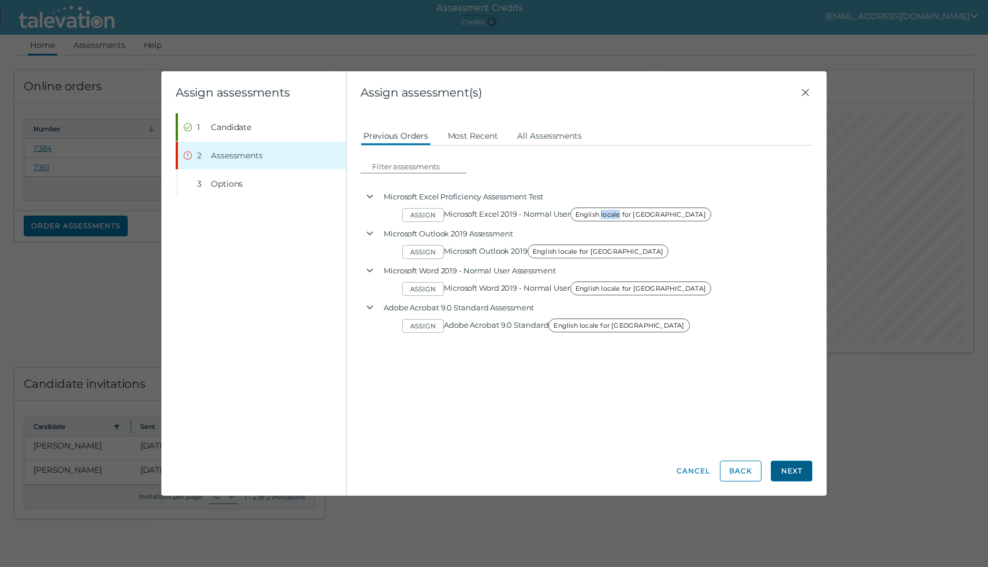
click at [803, 474] on button "Next" at bounding box center [792, 471] width 42 height 21
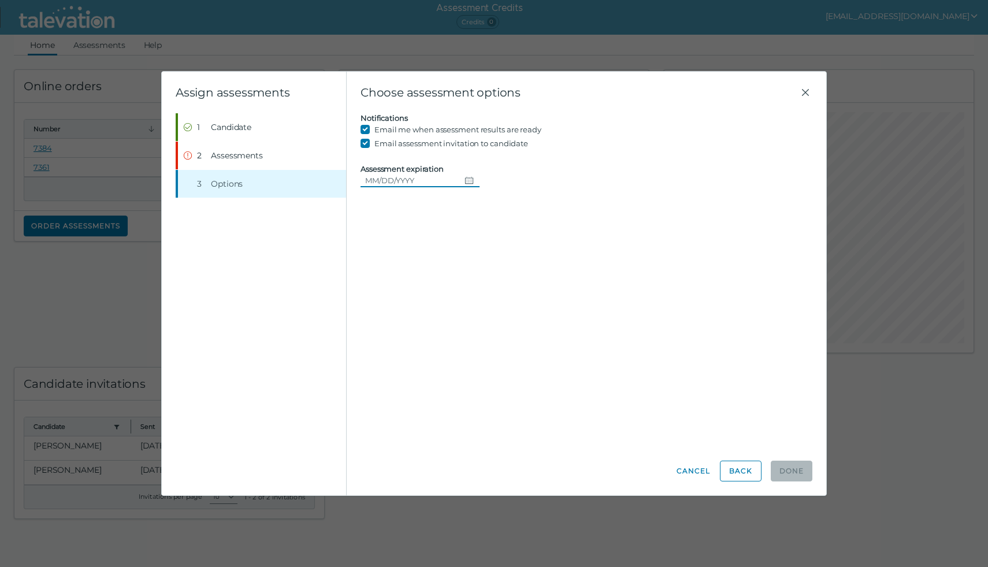
click at [390, 181] on input "Assessment expiration" at bounding box center [410, 180] width 99 height 14
click at [468, 177] on icon "Choose date" at bounding box center [469, 180] width 9 height 9
click at [402, 298] on button "13" at bounding box center [401, 298] width 21 height 21
type input "[DATE]"
click at [232, 152] on span "Assessments" at bounding box center [237, 156] width 52 height 12
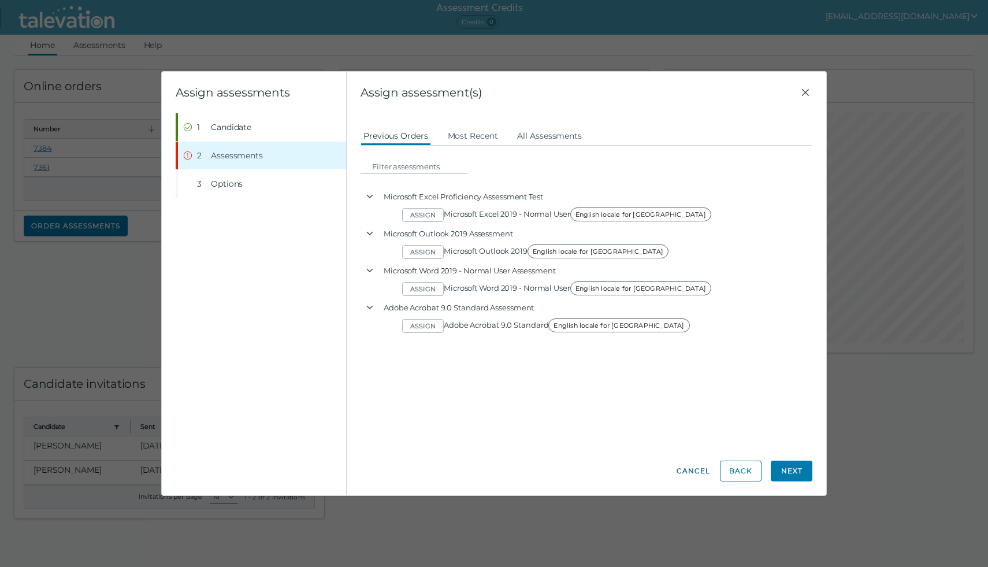
click at [698, 469] on button "Cancel" at bounding box center [693, 471] width 35 height 21
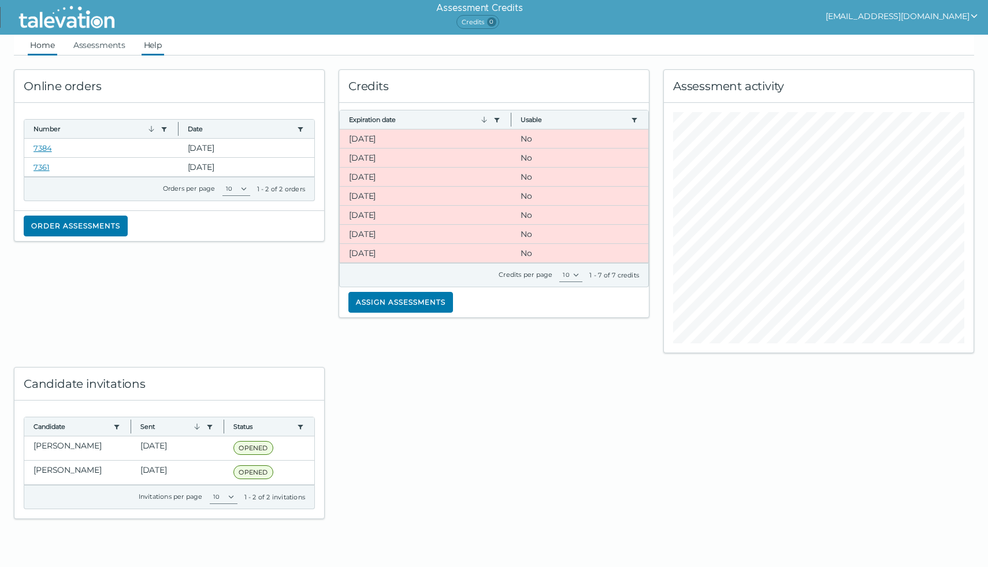
click at [161, 46] on link "Help" at bounding box center [153, 45] width 23 height 21
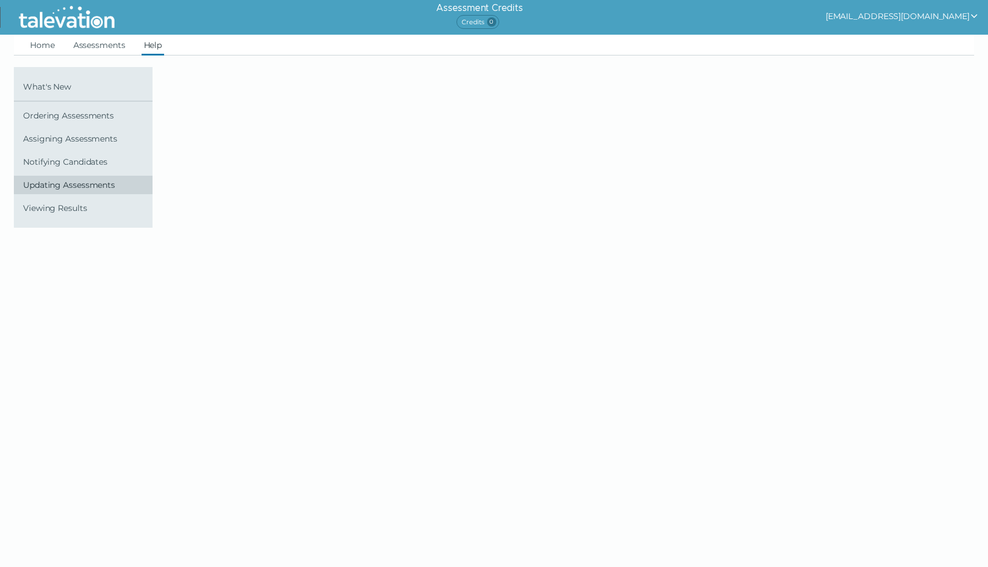
click at [80, 184] on span "Updating Assessments" at bounding box center [85, 184] width 125 height 9
click at [66, 184] on span "Updating Assessments" at bounding box center [85, 184] width 125 height 9
click at [62, 185] on span "Updating Assessments" at bounding box center [85, 184] width 125 height 9
click at [75, 160] on span "Notifying Candidates" at bounding box center [85, 161] width 125 height 9
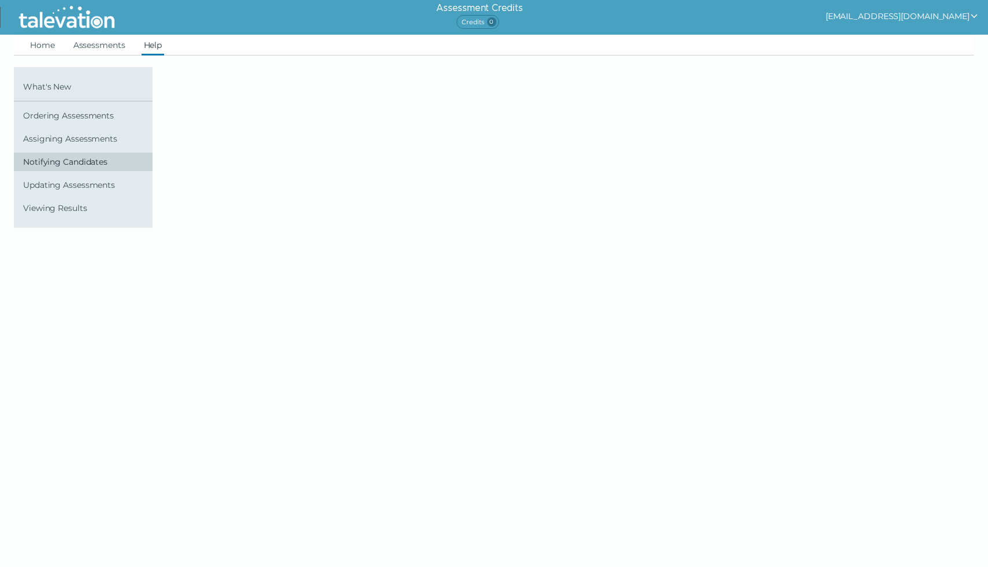
click at [49, 165] on span "Notifying Candidates" at bounding box center [85, 161] width 125 height 9
click at [41, 139] on span "Assigning Assessments" at bounding box center [85, 138] width 125 height 9
click at [46, 111] on span "Ordering Assessments" at bounding box center [85, 115] width 125 height 9
click at [35, 186] on span "Updating Assessments" at bounding box center [85, 184] width 125 height 9
click at [153, 47] on link "Help" at bounding box center [153, 45] width 23 height 21
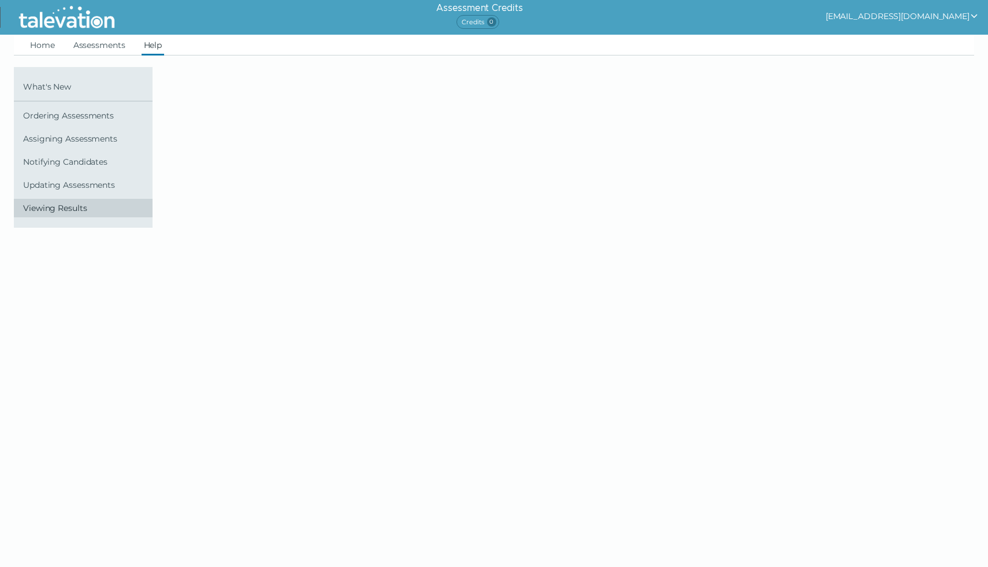
click at [40, 208] on span "Viewing Results" at bounding box center [85, 207] width 125 height 9
click at [39, 182] on span "Updating Assessments" at bounding box center [85, 184] width 125 height 9
click at [111, 44] on link "Assessments" at bounding box center [99, 45] width 57 height 21
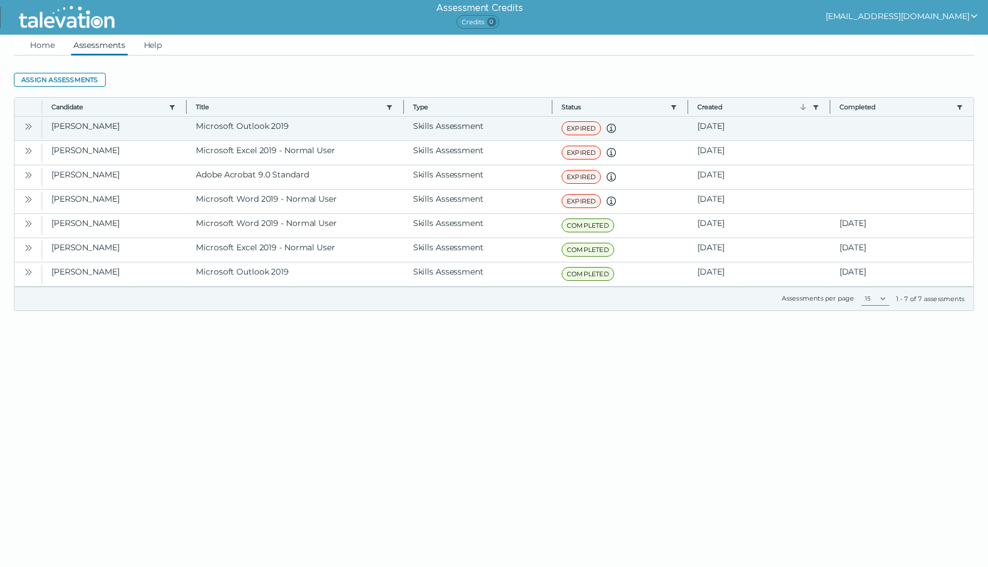
click at [28, 125] on icon "Open" at bounding box center [28, 126] width 9 height 9
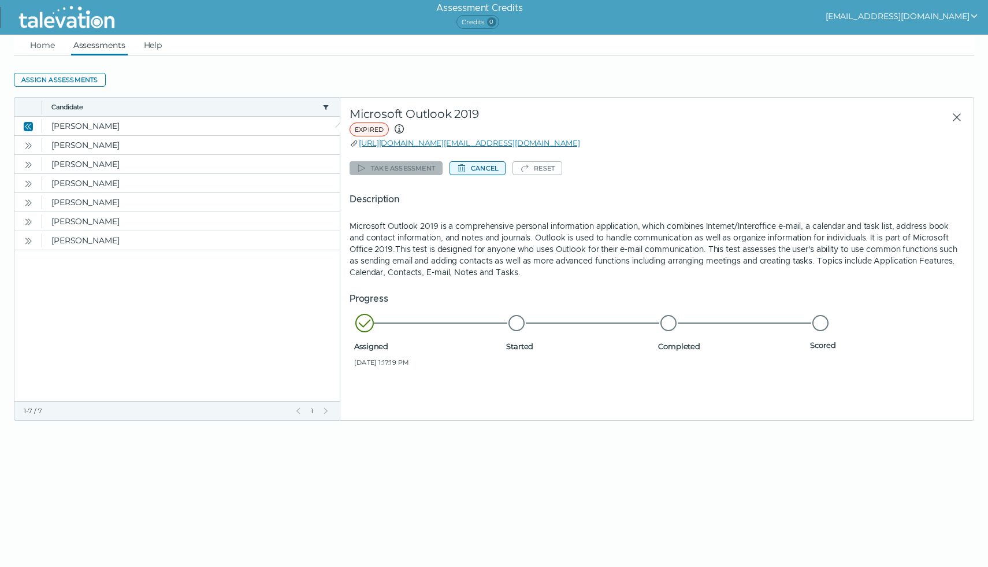
click at [483, 167] on button "Cancel" at bounding box center [478, 168] width 56 height 14
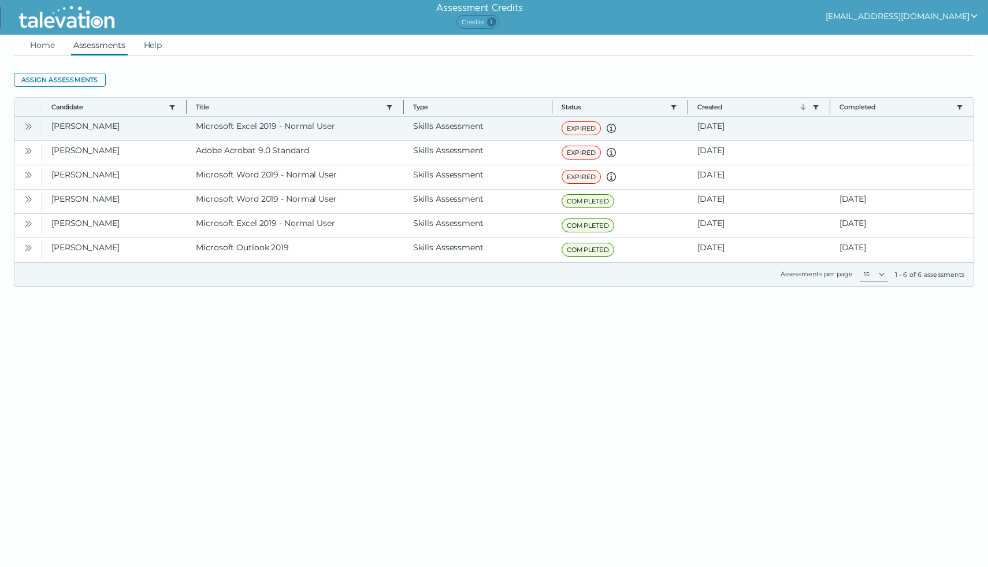
click at [28, 123] on icon "Open" at bounding box center [29, 126] width 3 height 6
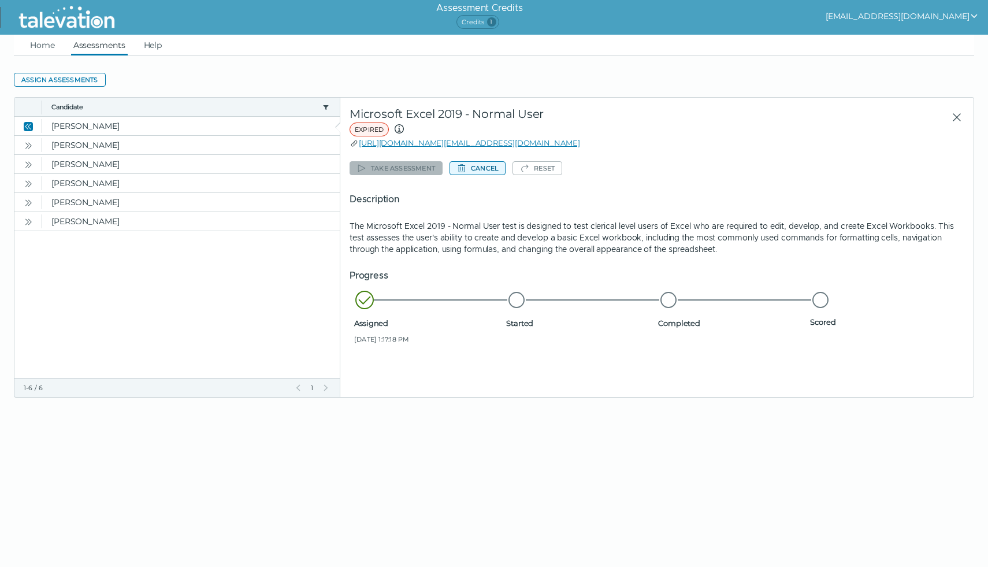
click at [480, 169] on button "Cancel" at bounding box center [478, 168] width 56 height 14
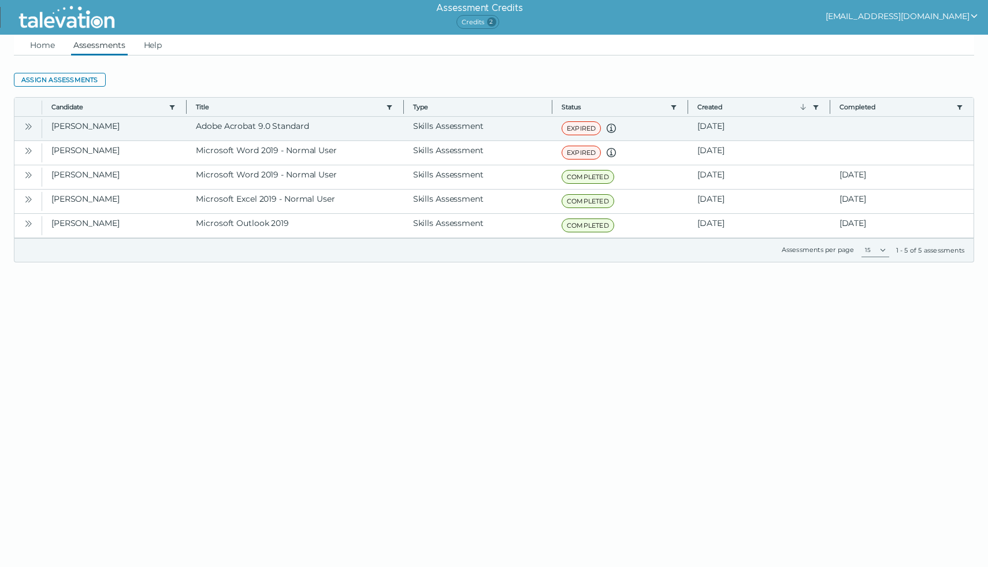
click at [28, 125] on icon "Open" at bounding box center [28, 126] width 9 height 9
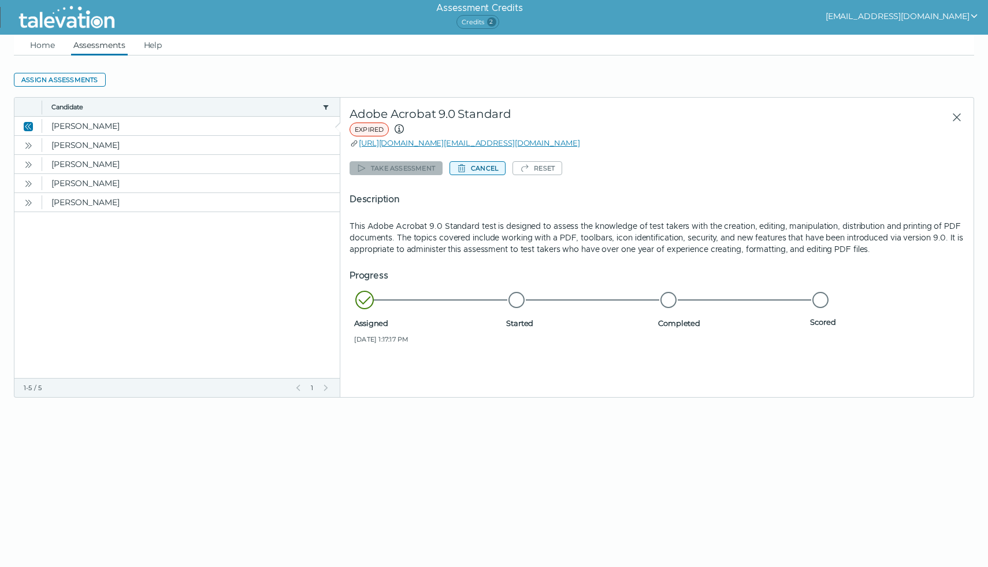
click at [493, 170] on button "Cancel" at bounding box center [478, 168] width 56 height 14
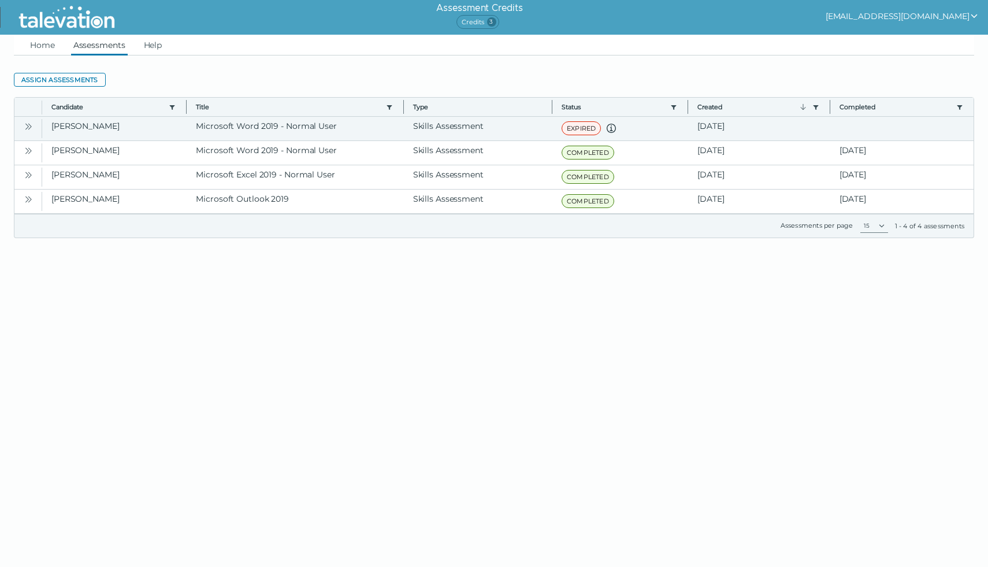
click at [29, 125] on icon "Open" at bounding box center [28, 126] width 9 height 9
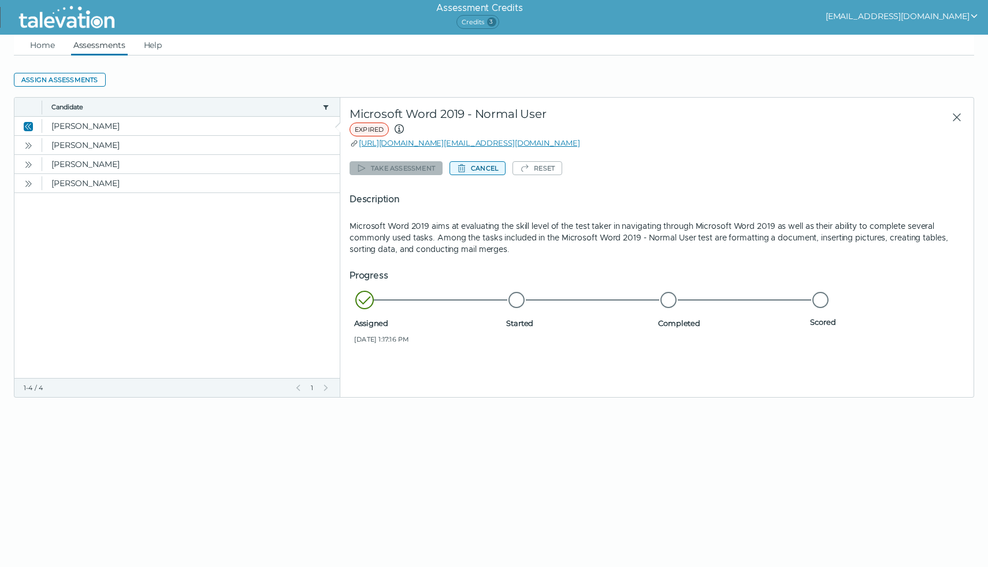
click at [488, 170] on button "Cancel" at bounding box center [478, 168] width 56 height 14
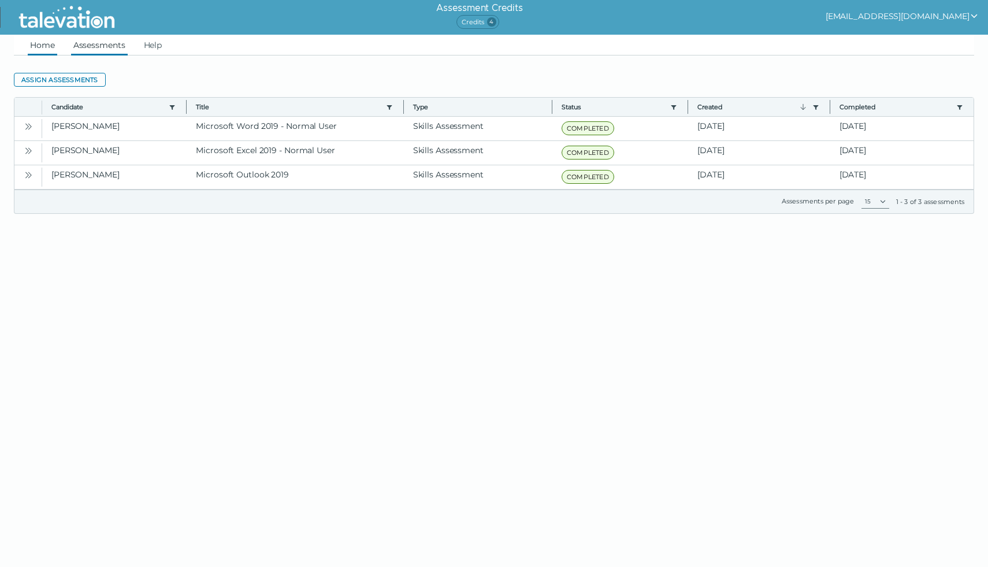
click at [45, 43] on link "Home" at bounding box center [42, 45] width 29 height 21
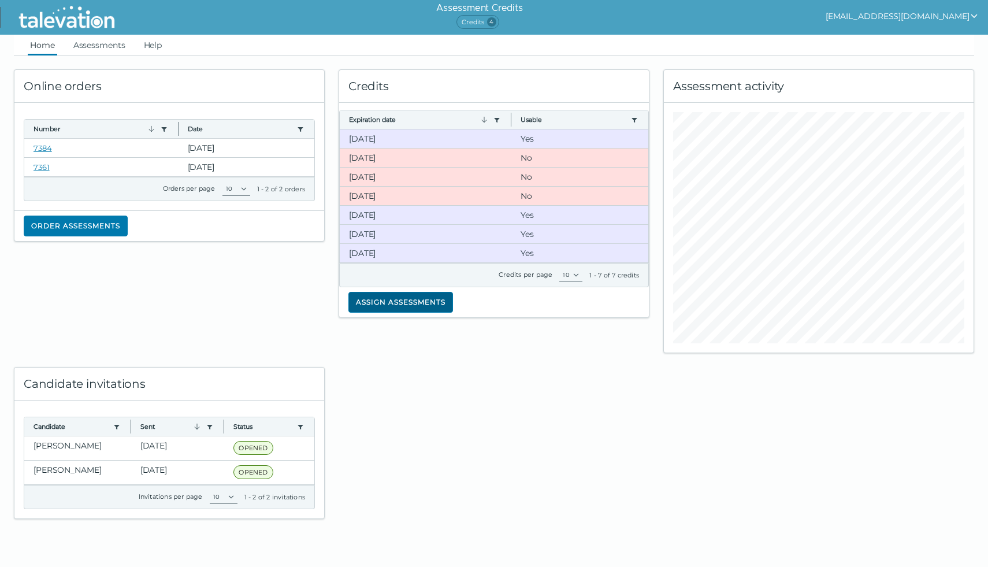
click at [405, 303] on button "Assign assessments" at bounding box center [401, 302] width 105 height 21
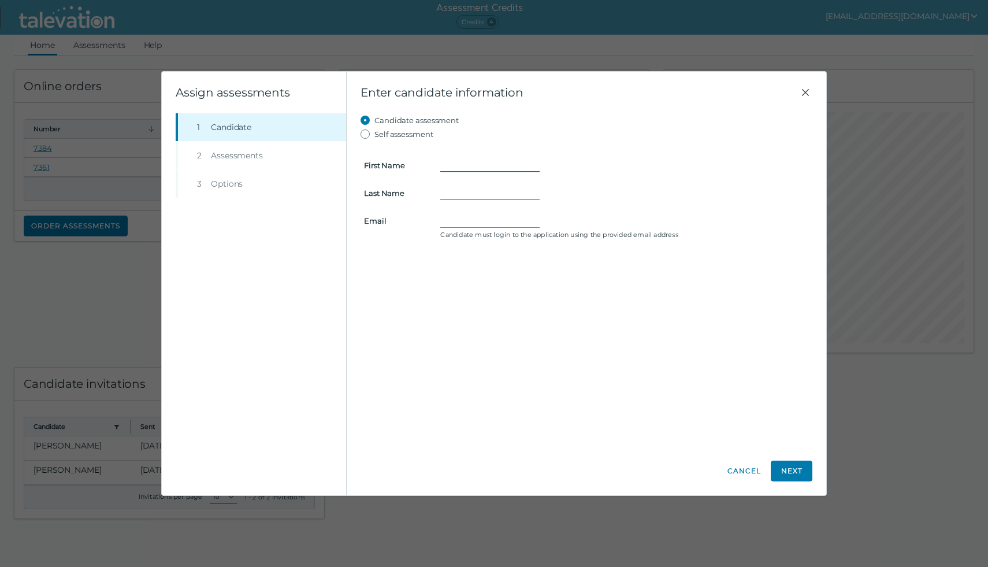
click at [450, 168] on input "First Name" at bounding box center [489, 165] width 99 height 14
type input "[PERSON_NAME]"
click at [446, 192] on input "Last Name" at bounding box center [489, 193] width 99 height 14
type input "Warr"
click at [457, 221] on input "Email" at bounding box center [489, 221] width 99 height 14
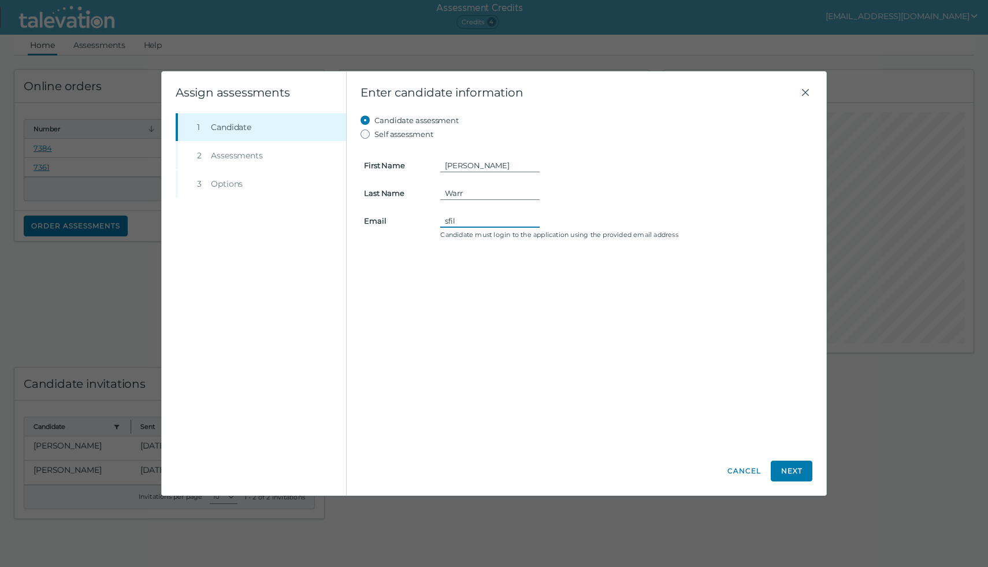
type input "[EMAIL_ADDRESS][DOMAIN_NAME]"
click at [794, 471] on button "Next" at bounding box center [792, 471] width 42 height 21
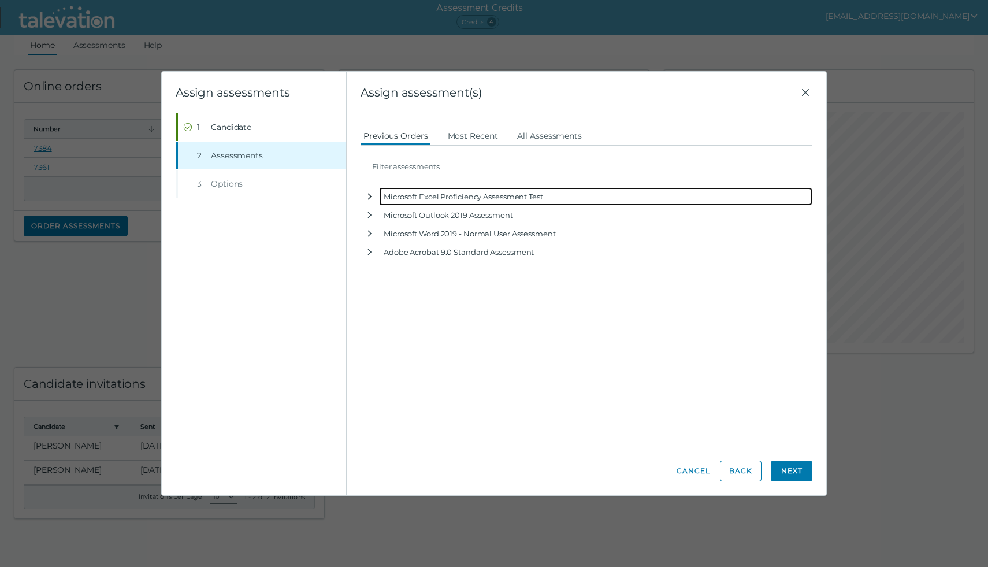
click at [371, 195] on icon "button" at bounding box center [370, 197] width 4 height 6
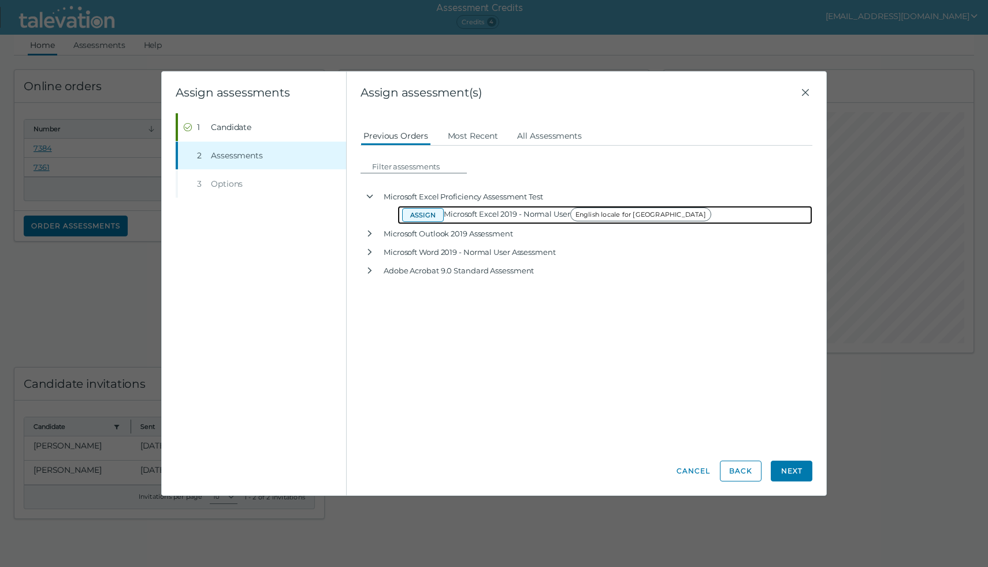
click at [424, 215] on button "Assign" at bounding box center [423, 215] width 42 height 14
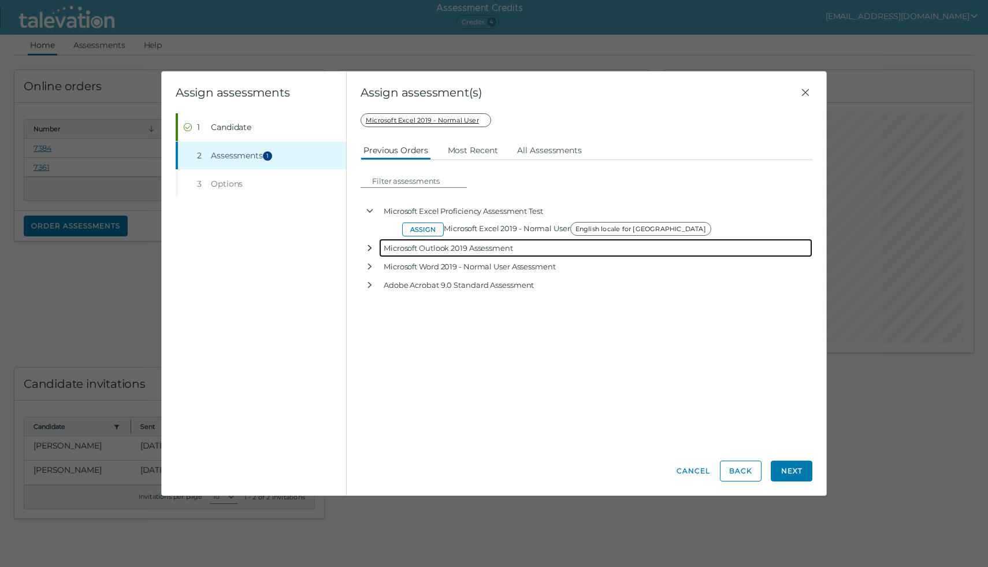
click at [371, 243] on icon "button" at bounding box center [369, 247] width 9 height 9
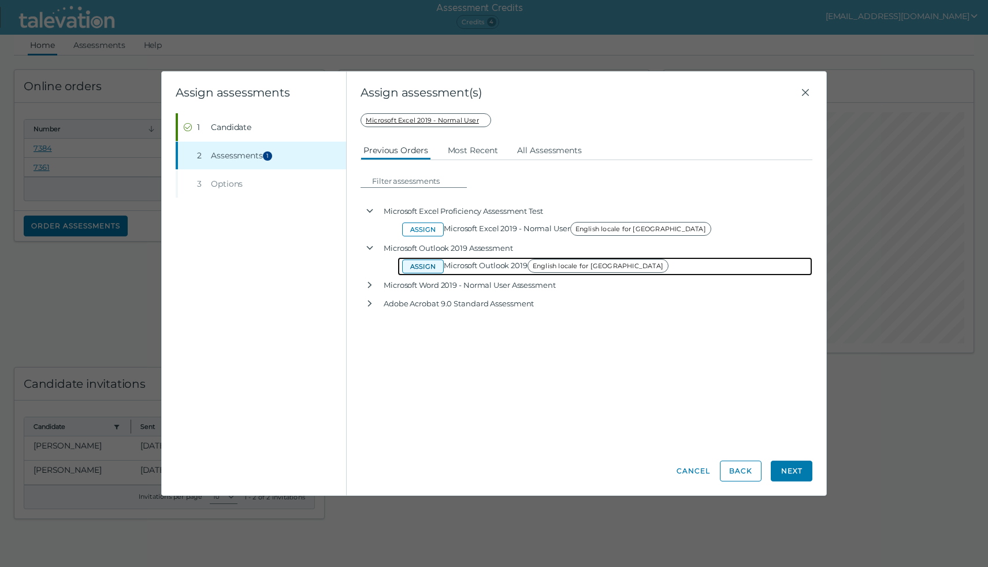
click at [424, 264] on button "Assign" at bounding box center [423, 267] width 42 height 14
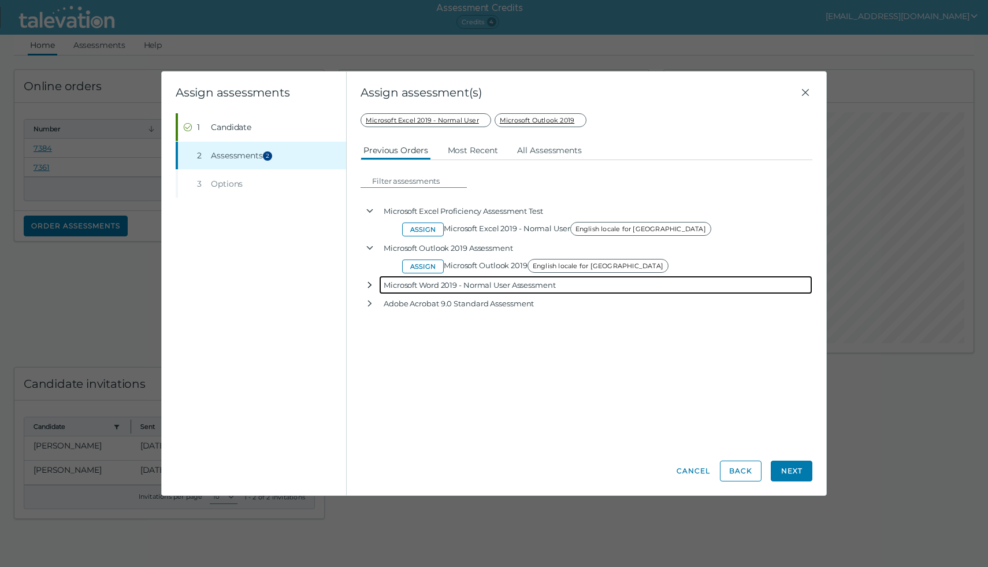
click at [369, 284] on icon "button" at bounding box center [369, 284] width 9 height 9
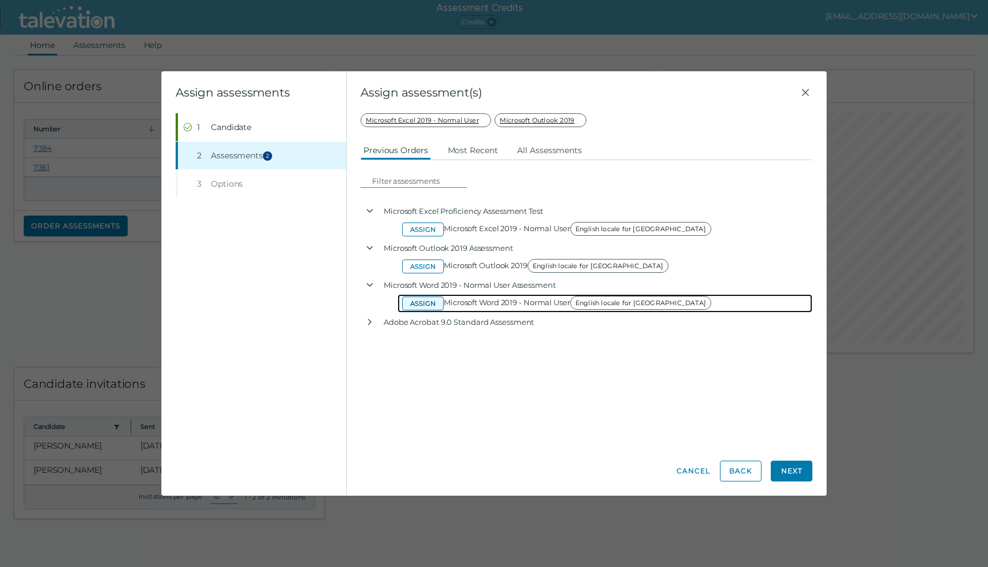
click at [430, 297] on button "Assign" at bounding box center [423, 304] width 42 height 14
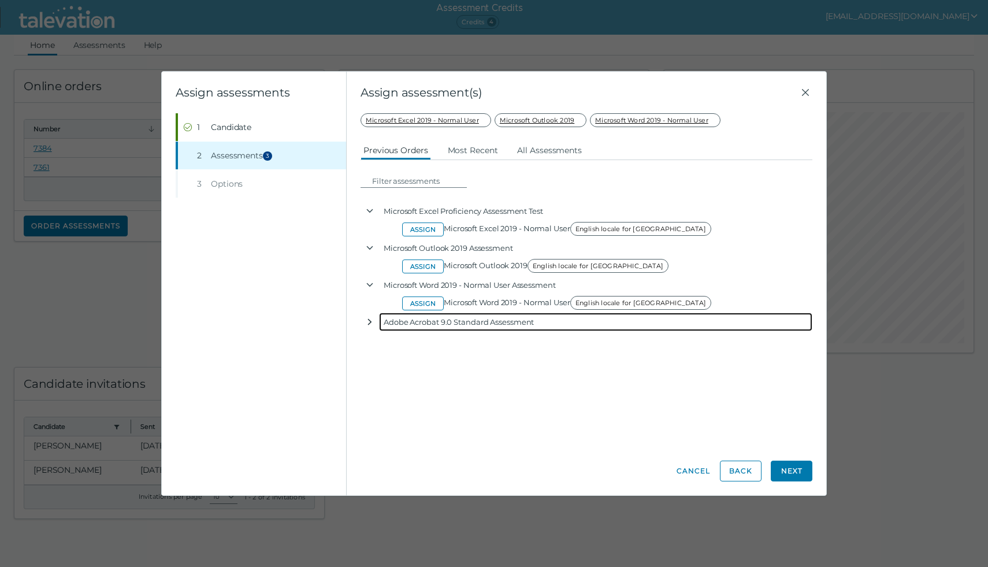
click at [370, 319] on icon "button" at bounding box center [369, 321] width 9 height 9
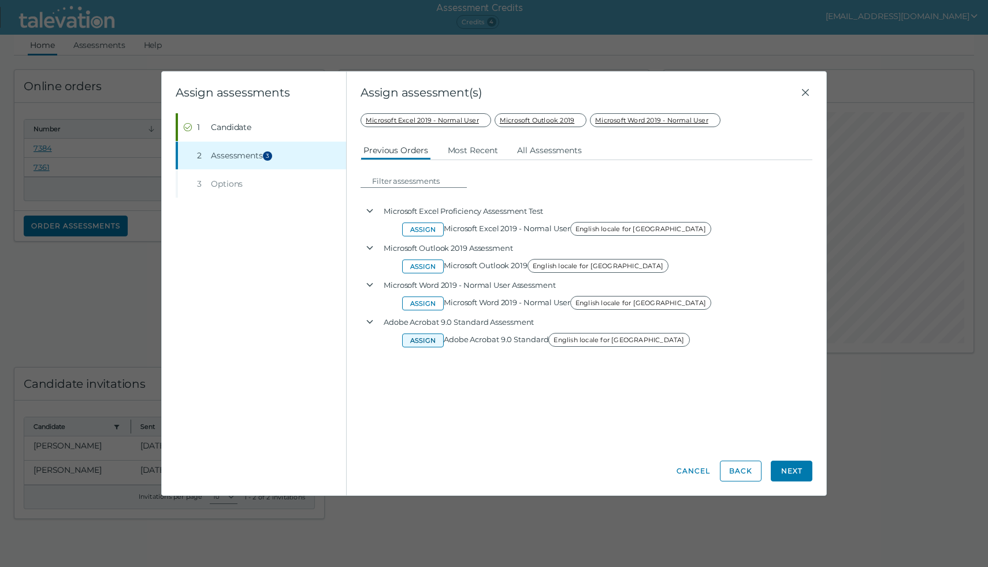
drag, startPoint x: 424, startPoint y: 337, endPoint x: 423, endPoint y: 350, distance: 13.3
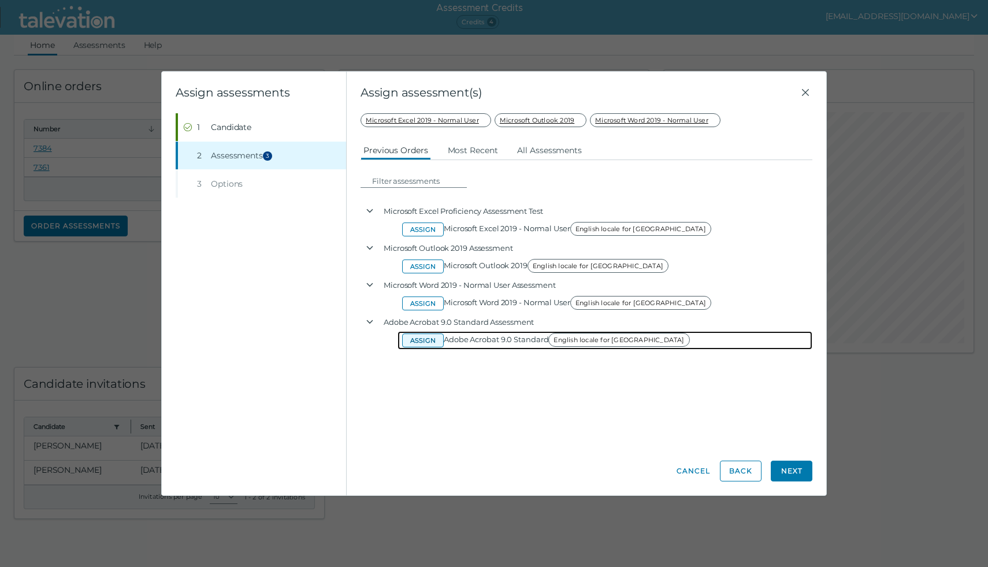
click at [425, 337] on button "Assign" at bounding box center [423, 341] width 42 height 14
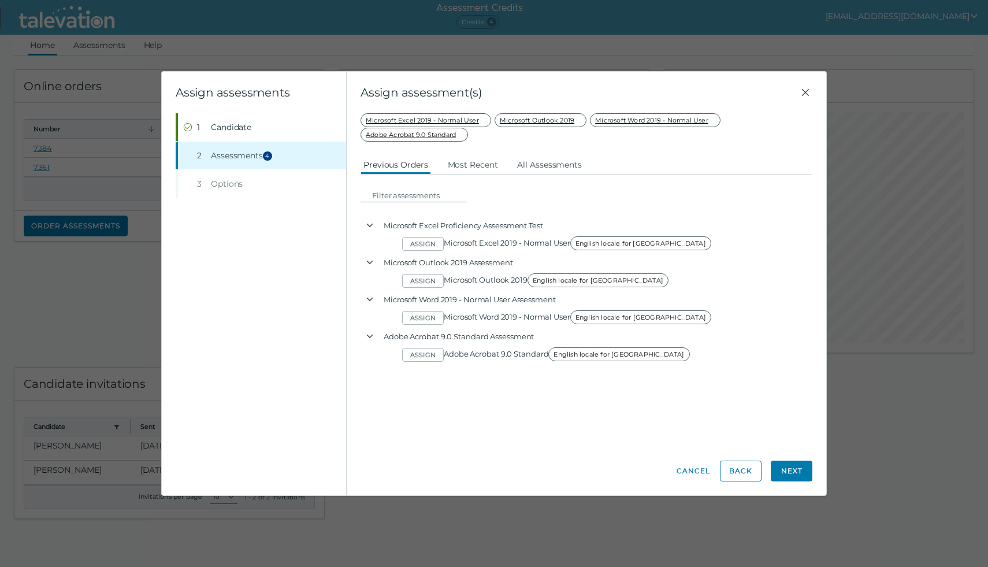
click at [792, 469] on button "Next" at bounding box center [792, 471] width 42 height 21
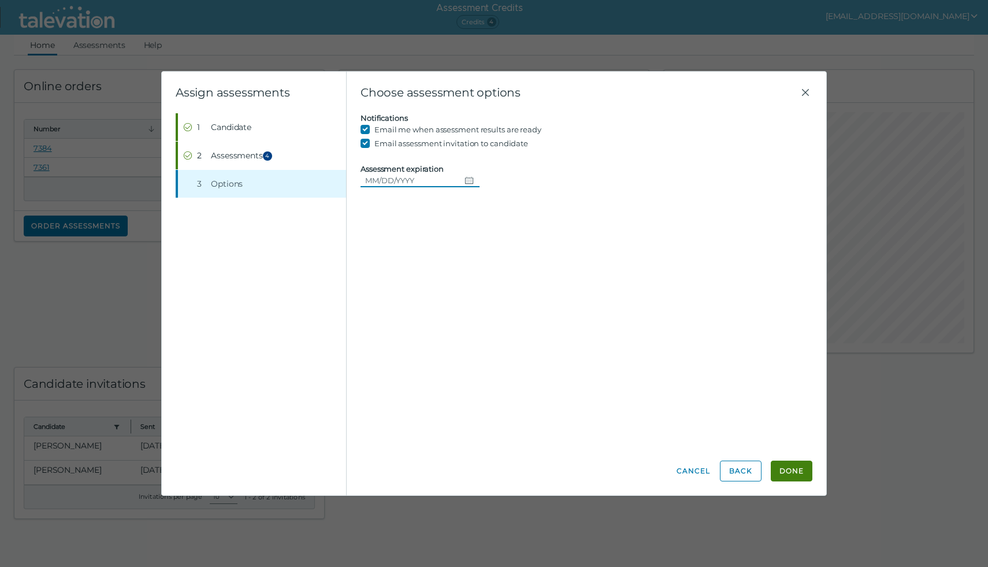
click at [465, 180] on icon "Choose date" at bounding box center [469, 180] width 9 height 9
click at [402, 299] on button "13" at bounding box center [401, 298] width 21 height 21
type input "[DATE]"
click at [787, 469] on button "Done" at bounding box center [792, 471] width 42 height 21
